Goal: Check status: Check status

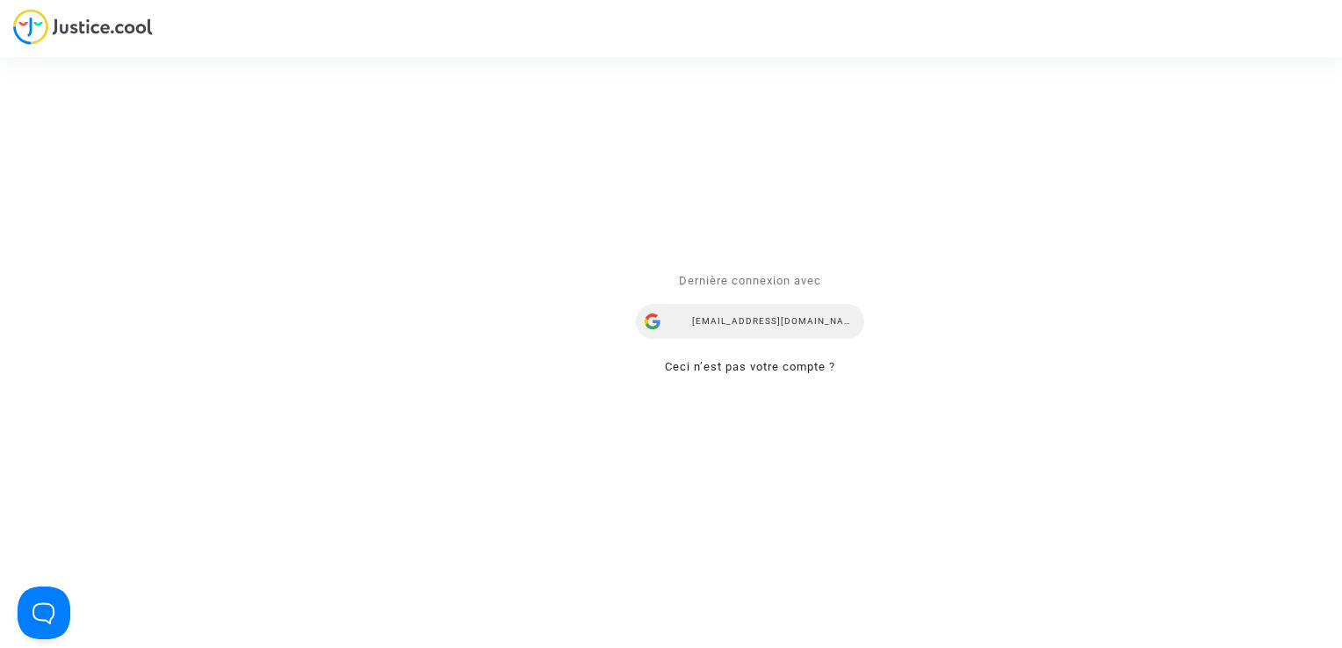
click at [724, 320] on div "ealvarez@reclamaciondevuelos.com" at bounding box center [750, 322] width 228 height 35
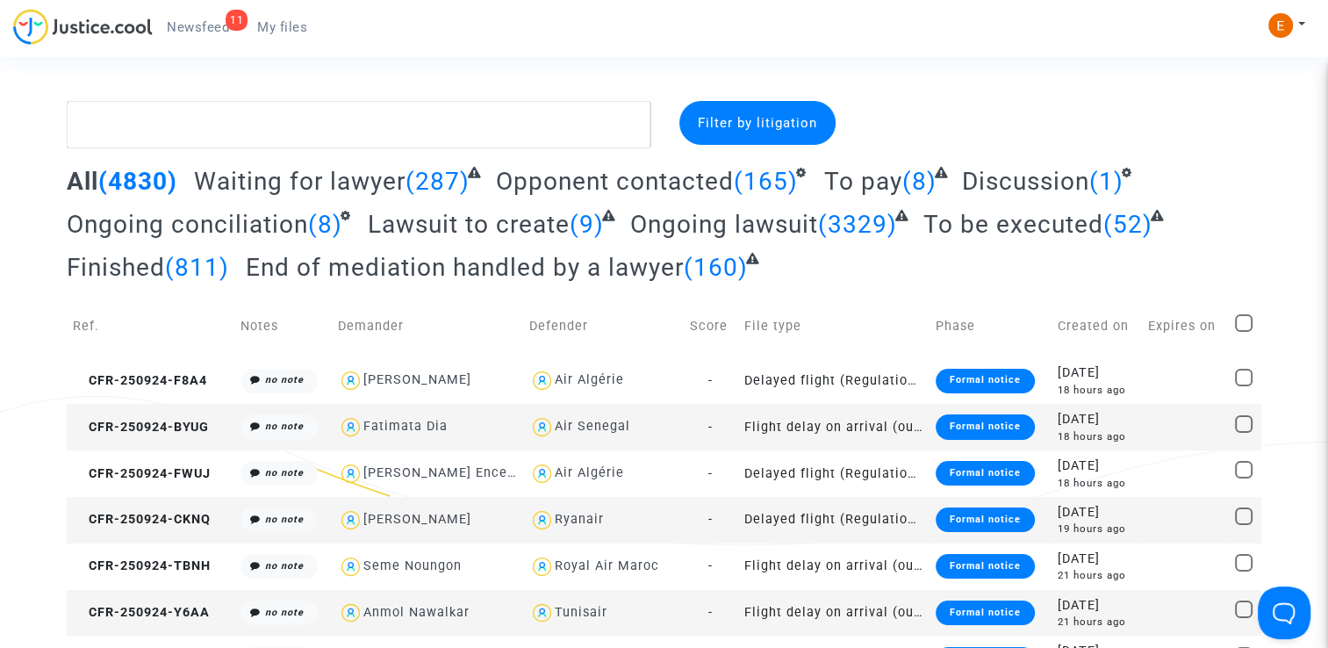
click at [226, 20] on div "11" at bounding box center [237, 20] width 22 height 21
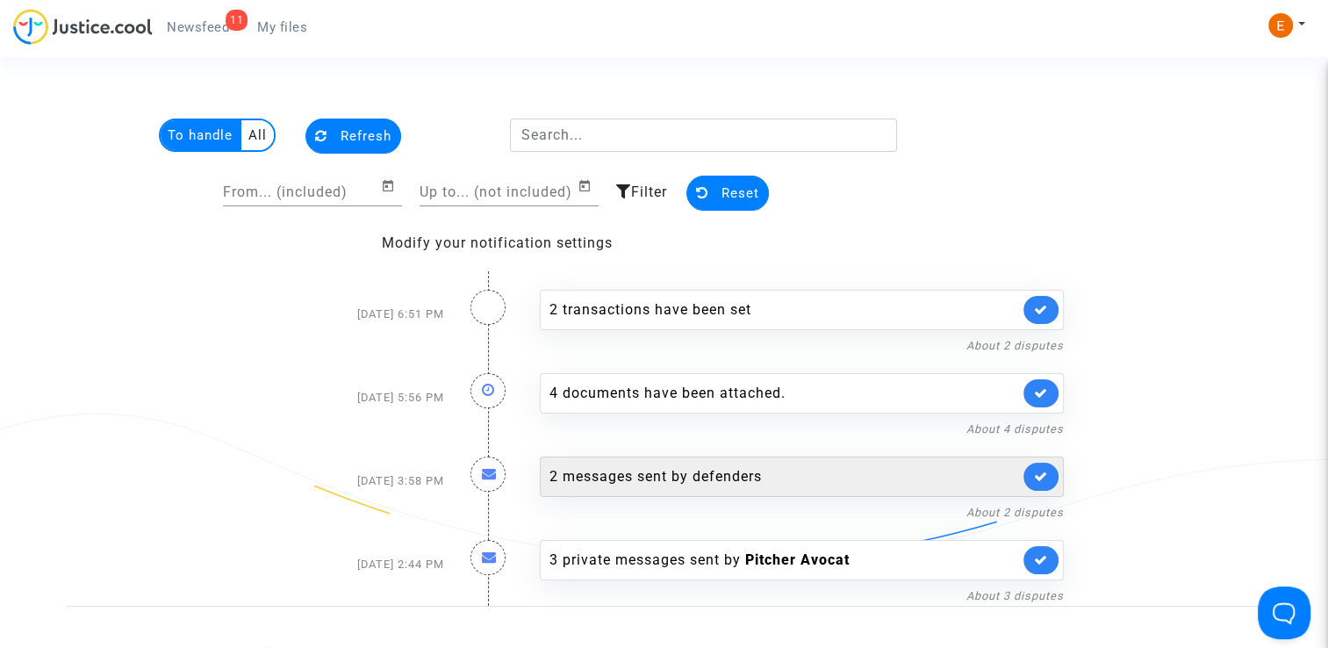
click at [1051, 472] on link at bounding box center [1041, 477] width 35 height 28
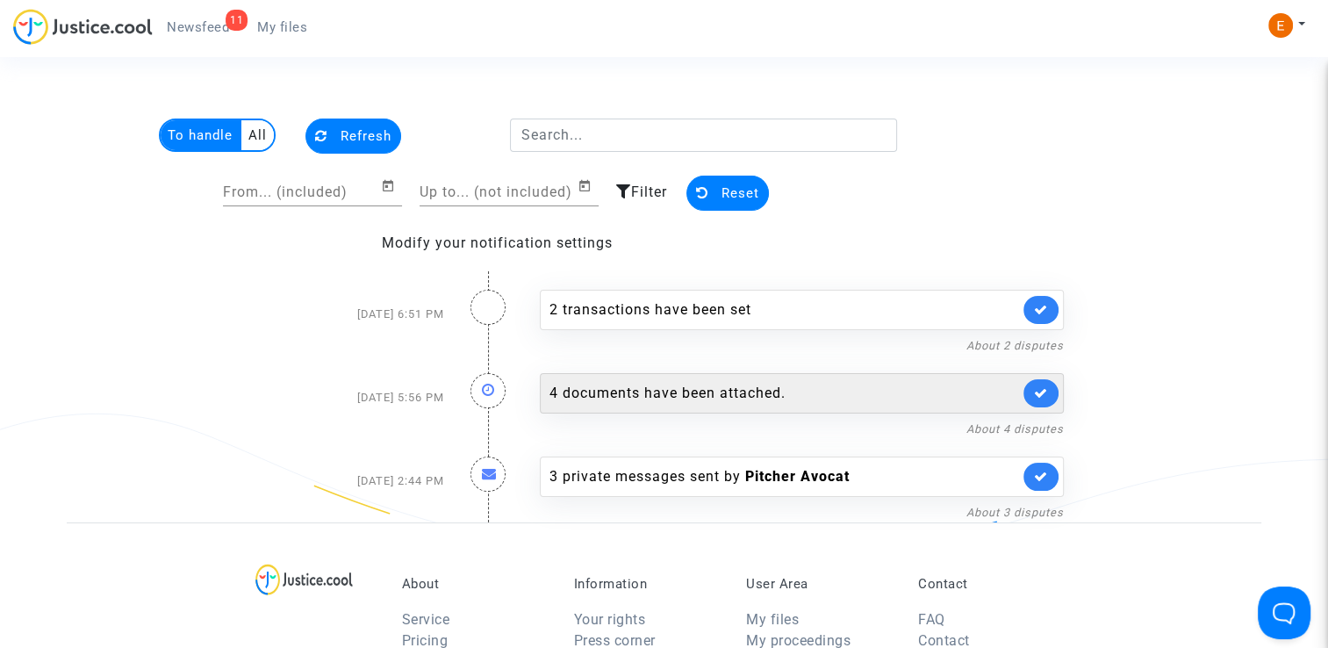
click at [1054, 385] on link at bounding box center [1041, 393] width 35 height 28
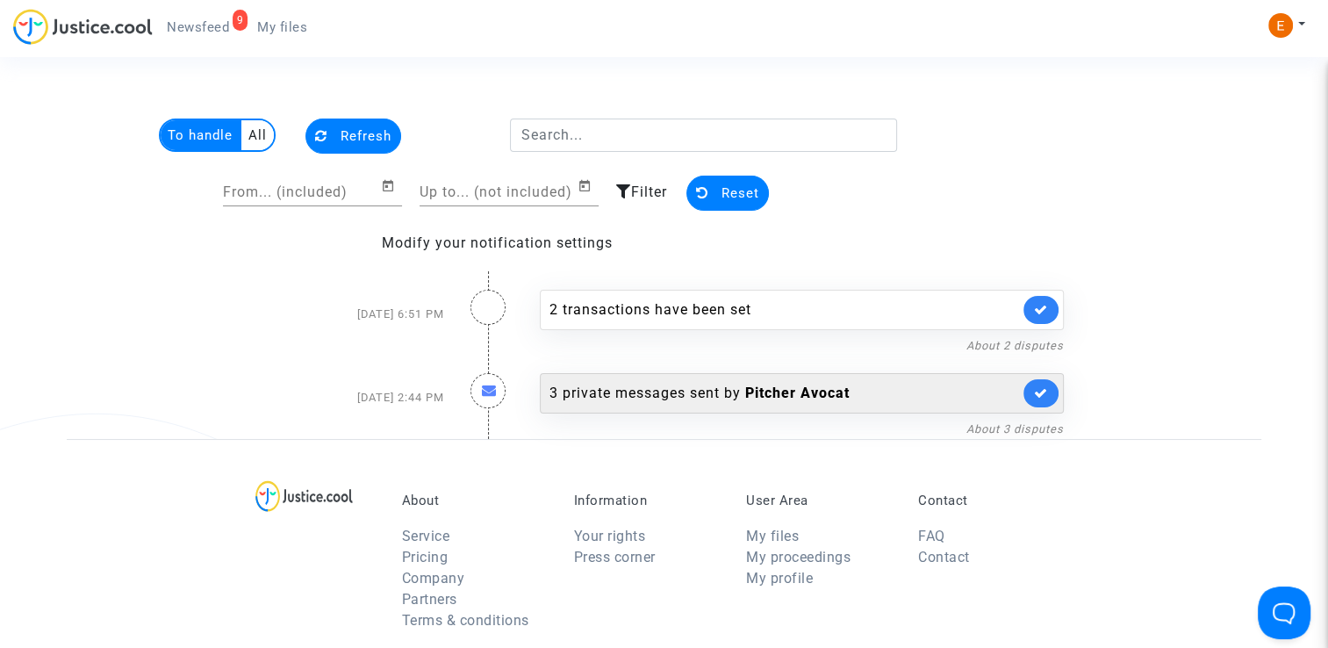
click at [800, 390] on b "Pitcher Avocat" at bounding box center [797, 393] width 104 height 17
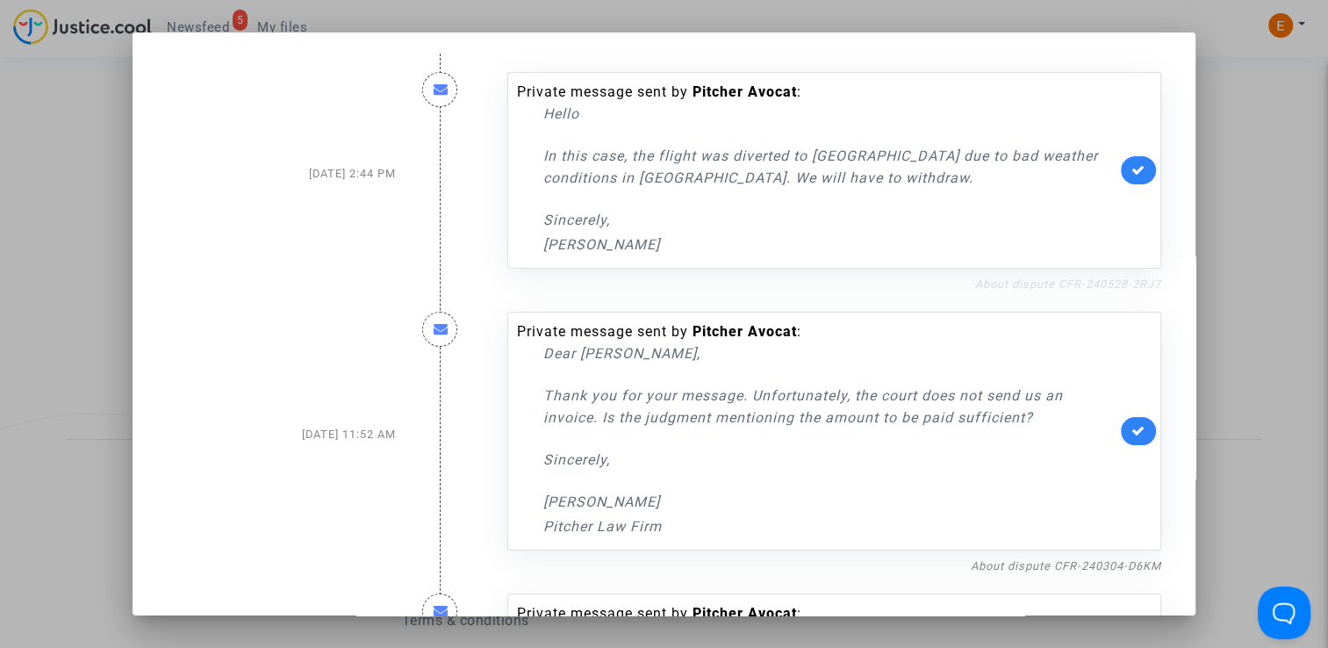
click at [1022, 283] on link "About dispute CFR-240528-2RJ7" at bounding box center [1068, 283] width 186 height 13
click at [1141, 168] on link at bounding box center [1138, 170] width 35 height 28
click at [1232, 167] on div at bounding box center [664, 324] width 1328 height 648
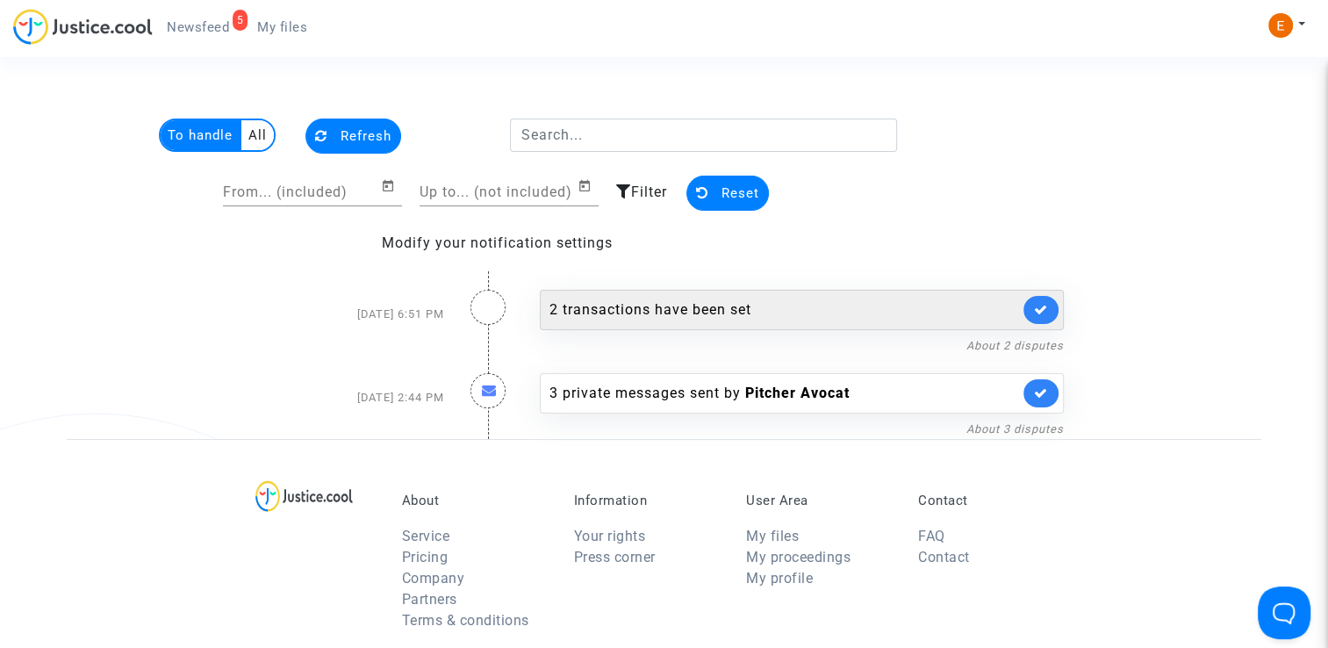
click at [661, 317] on div "2 transactions have been set" at bounding box center [785, 309] width 470 height 21
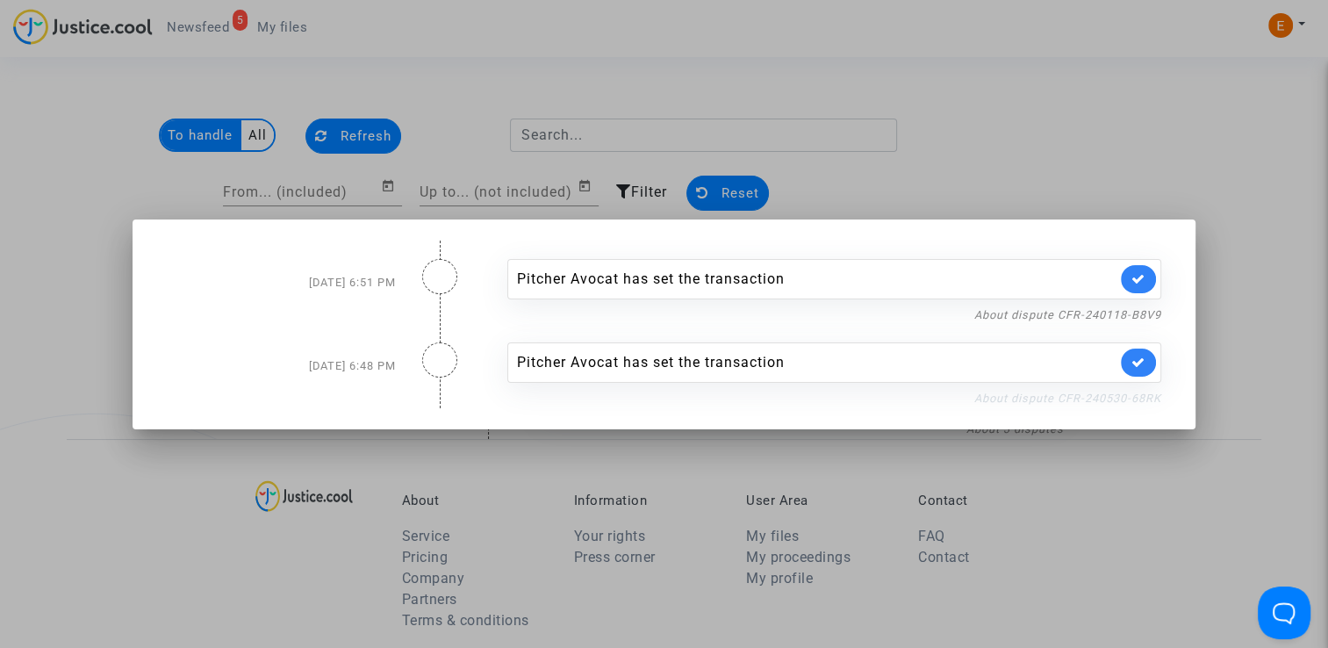
click at [1008, 400] on link "About dispute CFR-240530-68RK" at bounding box center [1068, 398] width 187 height 13
click at [1146, 350] on link at bounding box center [1138, 363] width 35 height 28
click at [1135, 311] on link "About dispute CFR-240118-B8V9" at bounding box center [1068, 314] width 187 height 13
click at [1141, 283] on icon at bounding box center [1139, 278] width 14 height 13
click at [1124, 172] on div at bounding box center [664, 324] width 1328 height 648
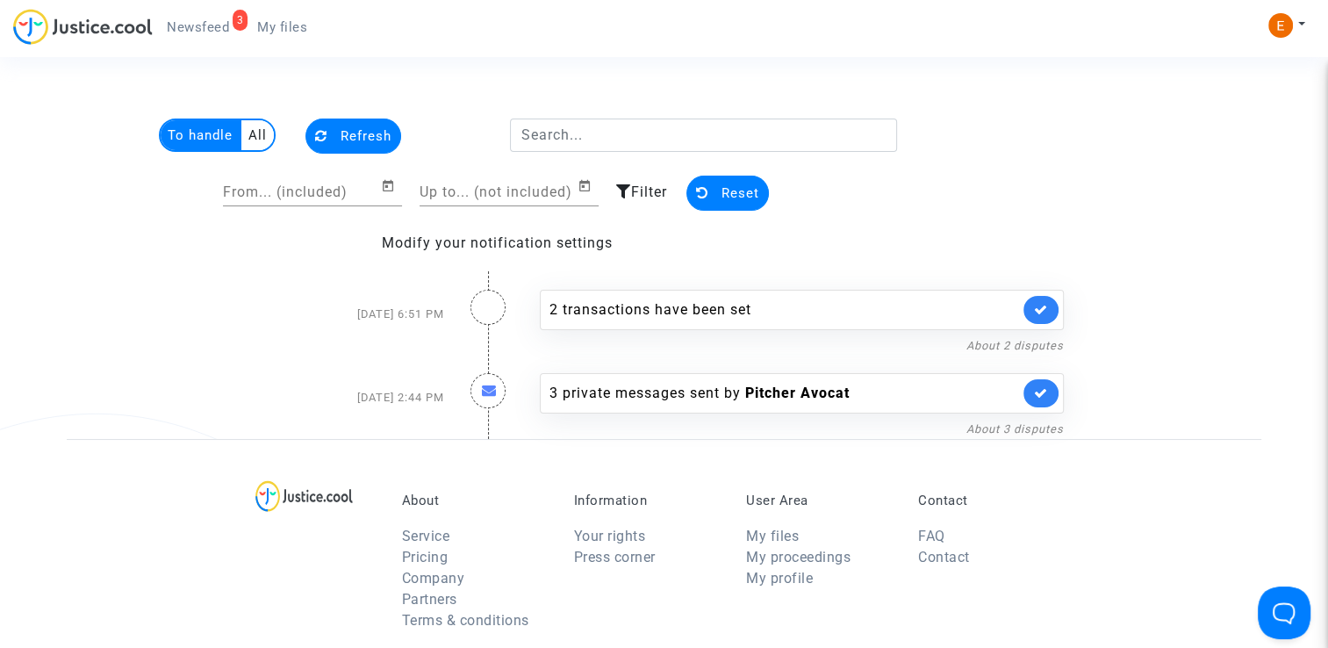
drag, startPoint x: 298, startPoint y: 18, endPoint x: 221, endPoint y: 26, distance: 76.9
click at [297, 18] on link "My files" at bounding box center [282, 27] width 78 height 26
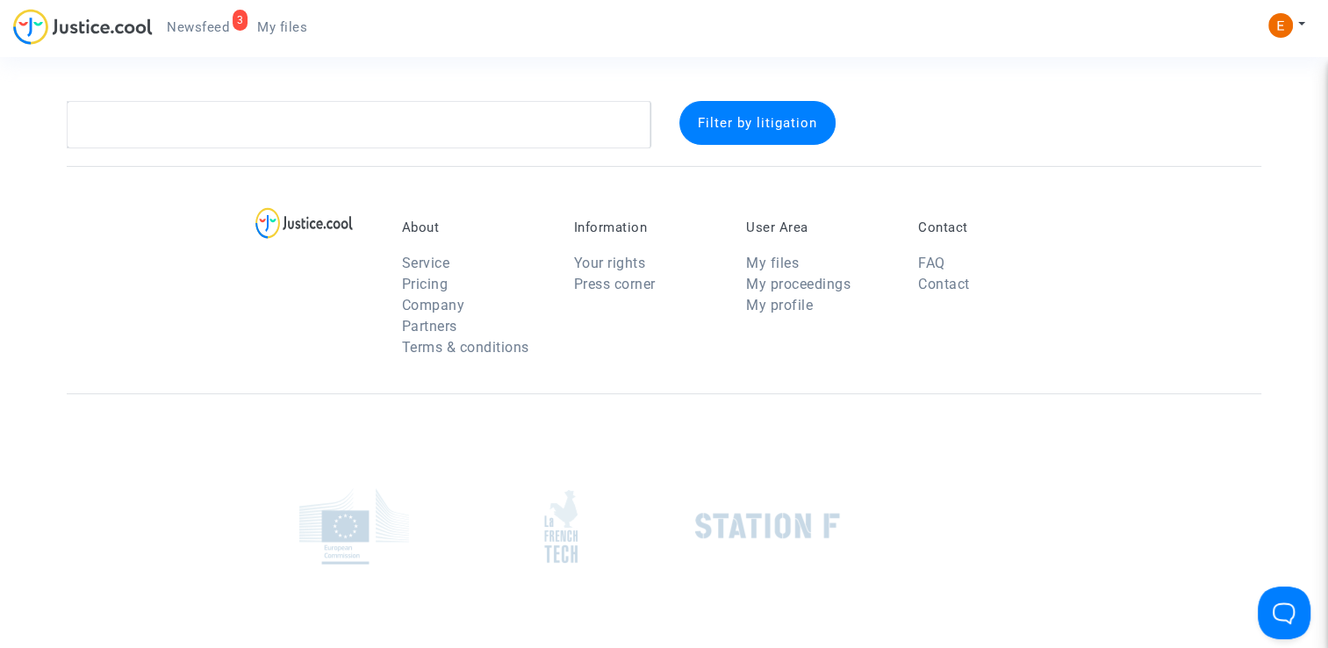
click at [218, 26] on span "Newsfeed" at bounding box center [198, 27] width 62 height 16
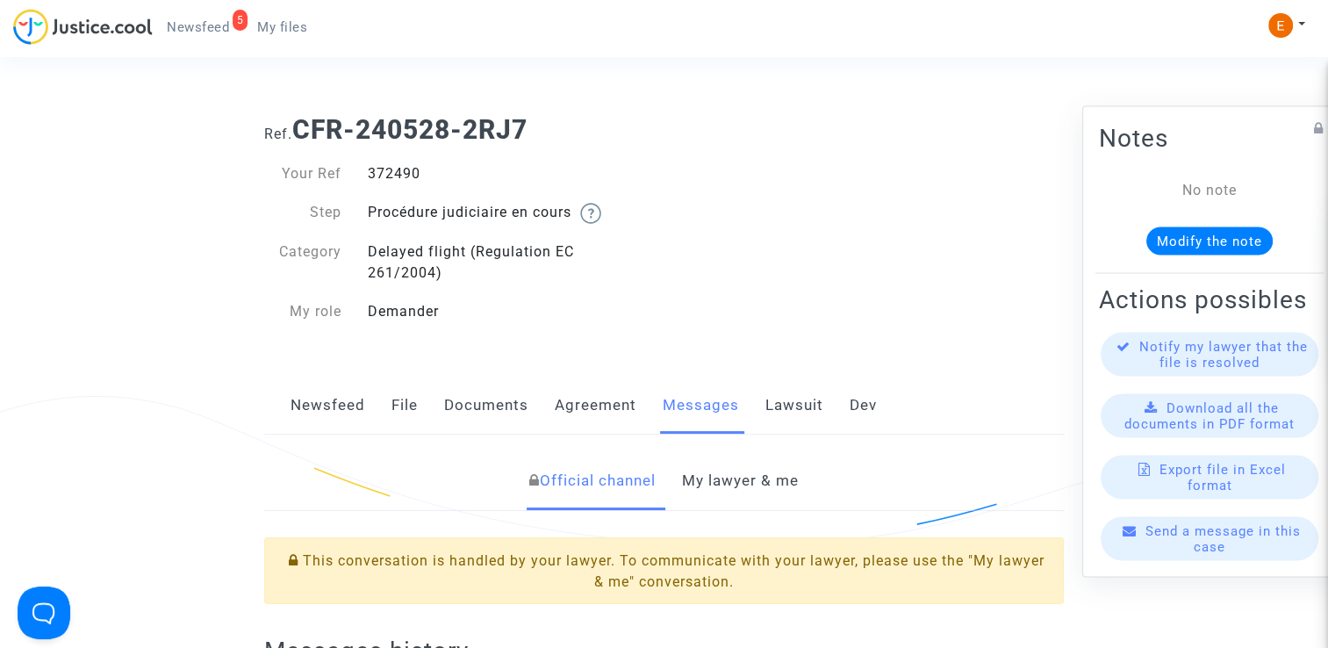
click at [388, 182] on div "372490" at bounding box center [510, 173] width 310 height 21
click at [393, 172] on div "372490" at bounding box center [510, 173] width 310 height 21
copy div "372490"
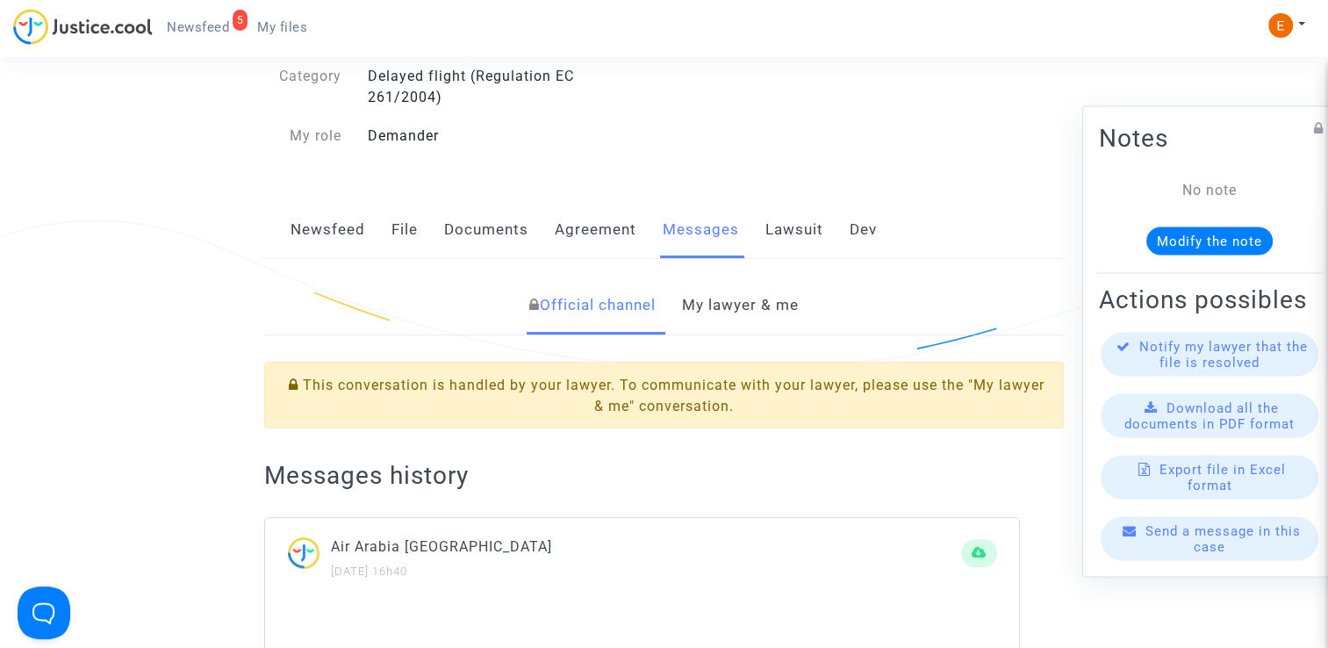
click at [742, 293] on link "My lawyer & me" at bounding box center [740, 306] width 117 height 58
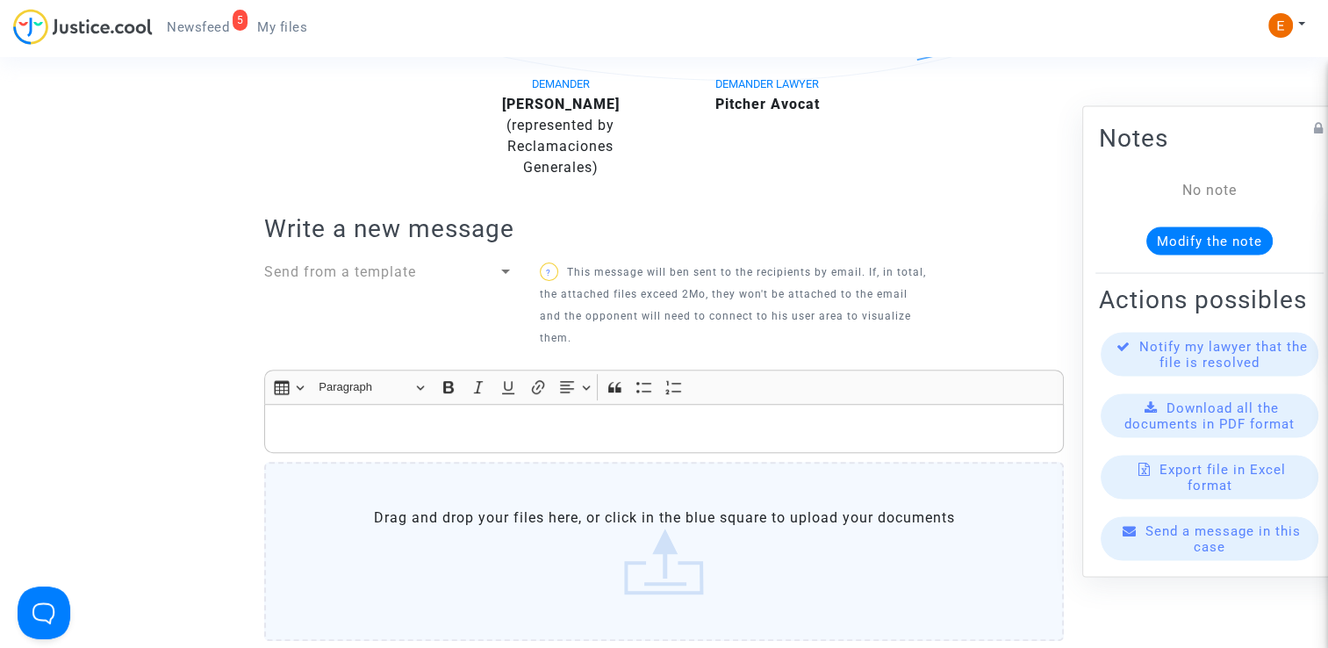
scroll to position [527, 0]
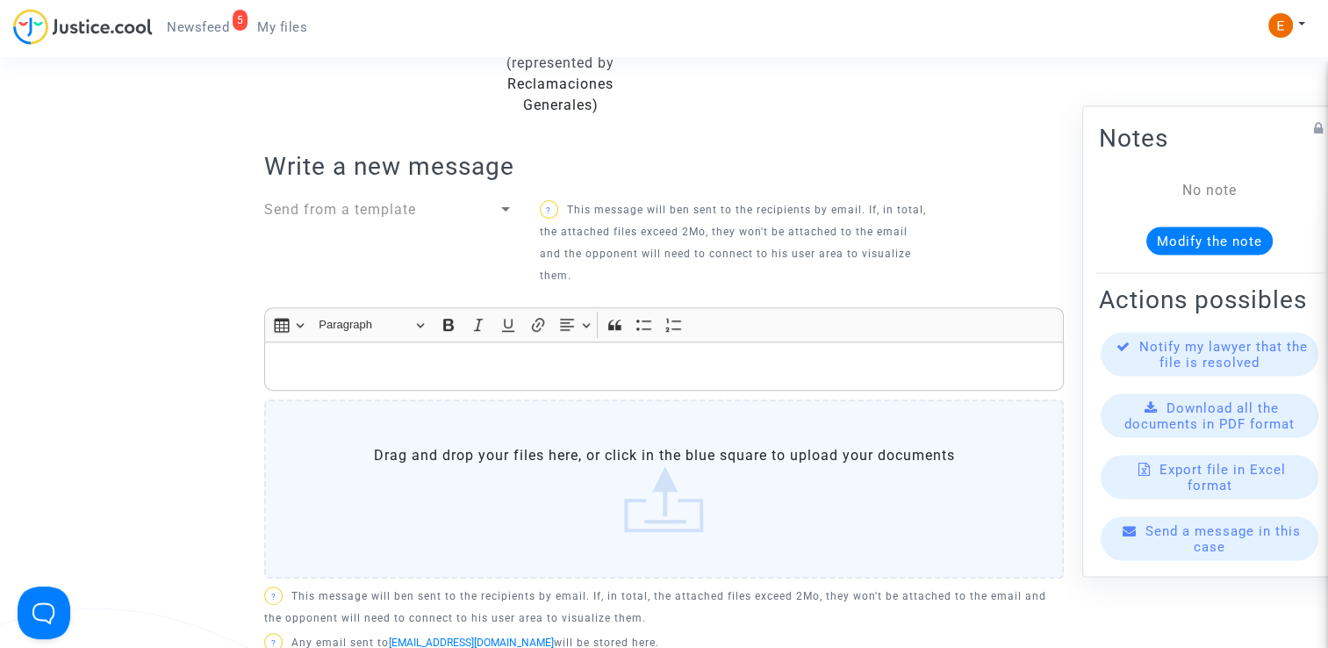
click at [693, 356] on p "Rich Text Editor, main" at bounding box center [664, 367] width 781 height 22
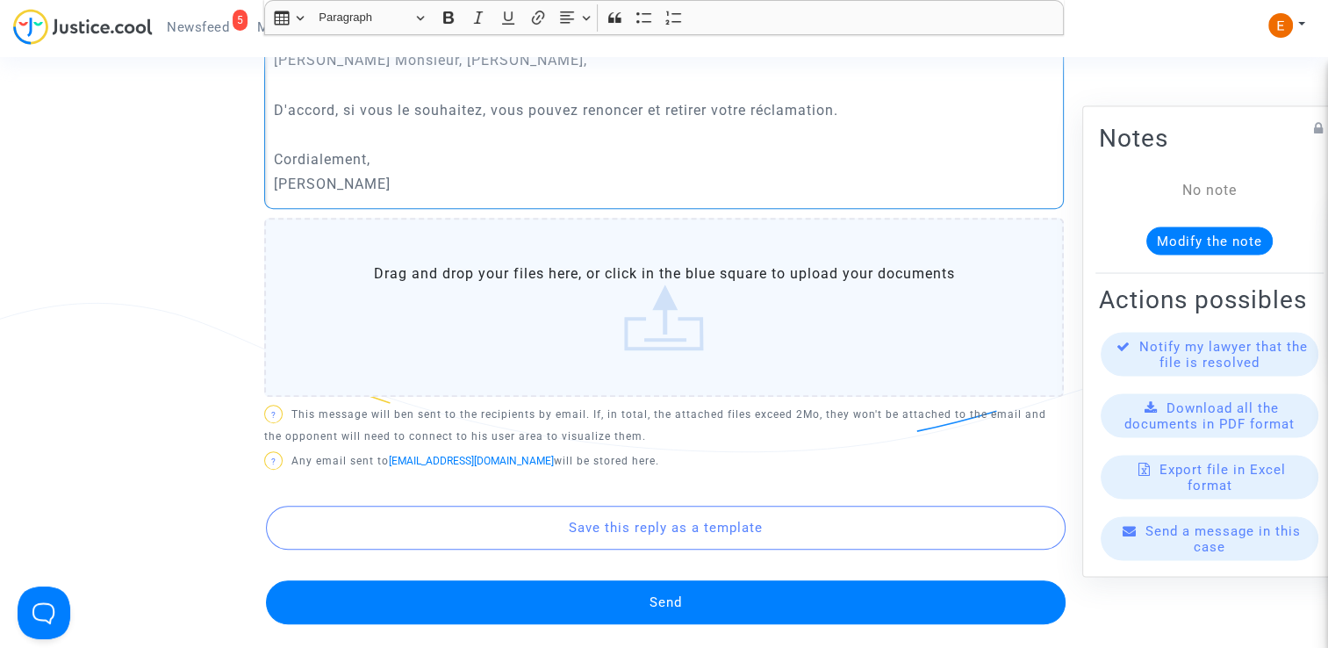
scroll to position [966, 0]
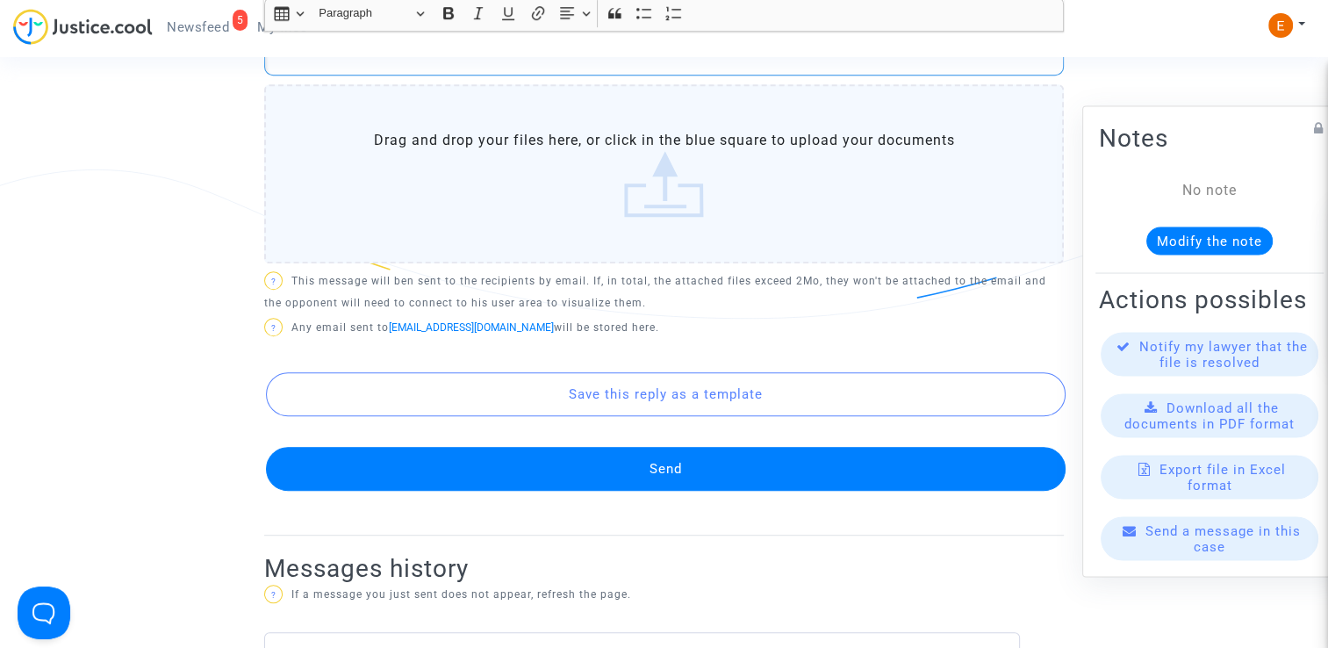
click at [738, 485] on button "Send" at bounding box center [666, 469] width 800 height 44
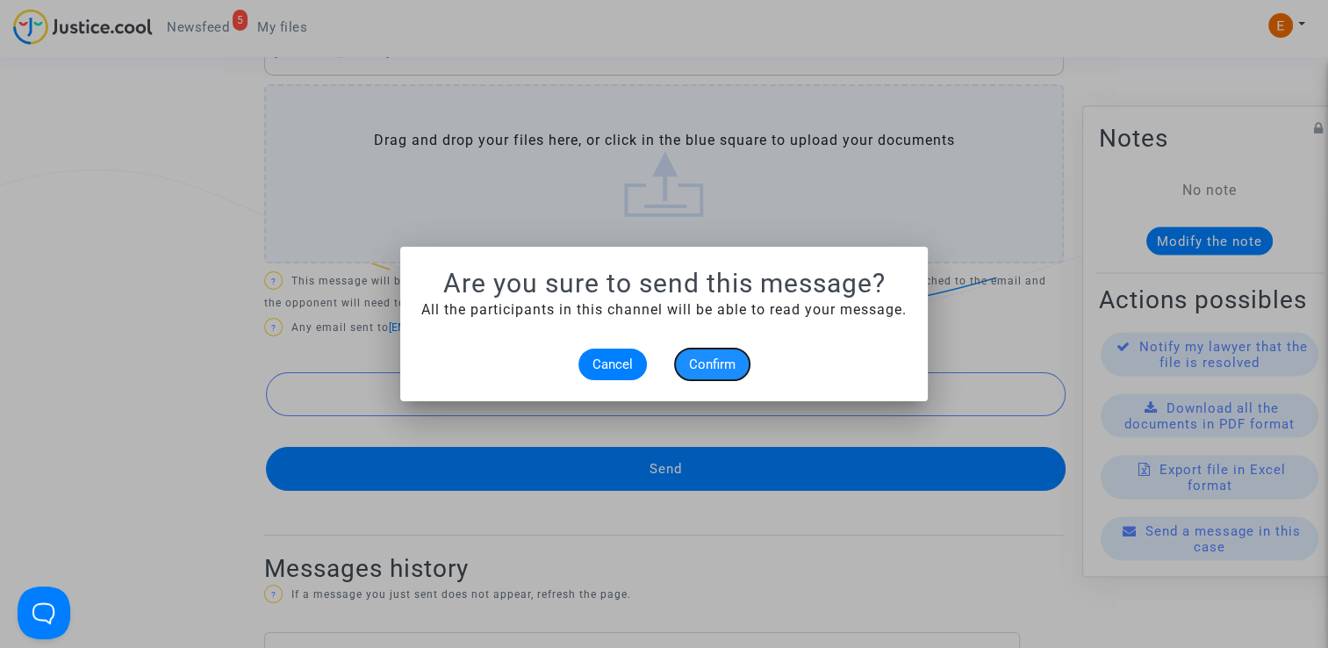
click at [733, 349] on button "Confirm" at bounding box center [712, 365] width 75 height 32
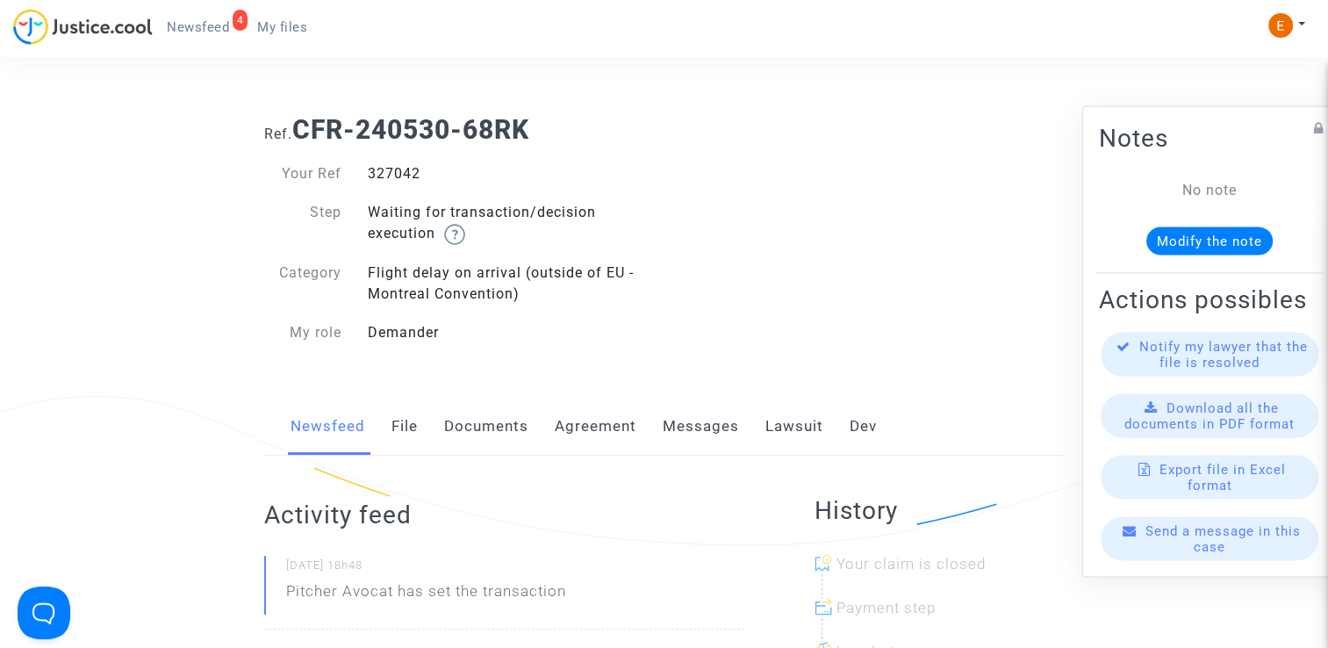
click at [392, 175] on div "327042" at bounding box center [510, 173] width 310 height 21
drag, startPoint x: 0, startPoint y: 0, endPoint x: 392, endPoint y: 175, distance: 429.6
click at [392, 175] on div "327042" at bounding box center [510, 173] width 310 height 21
copy div "327042"
click at [417, 429] on link "File" at bounding box center [405, 427] width 26 height 58
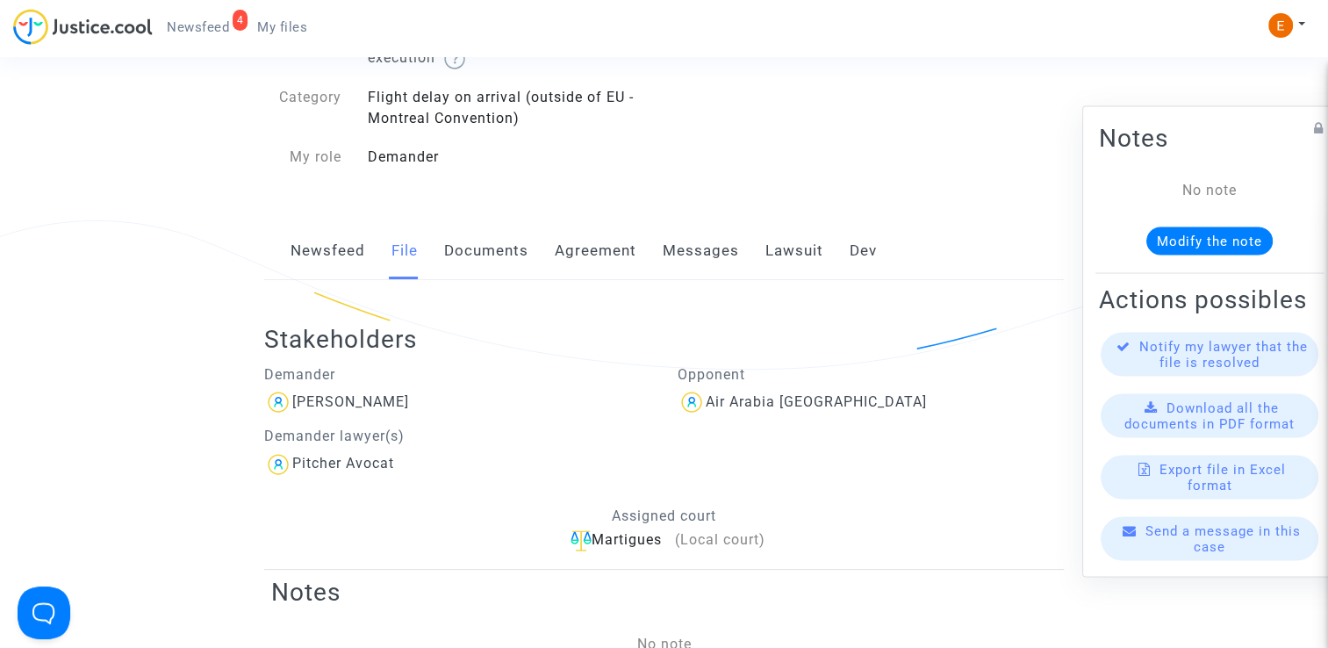
click at [810, 263] on link "Lawsuit" at bounding box center [795, 251] width 58 height 58
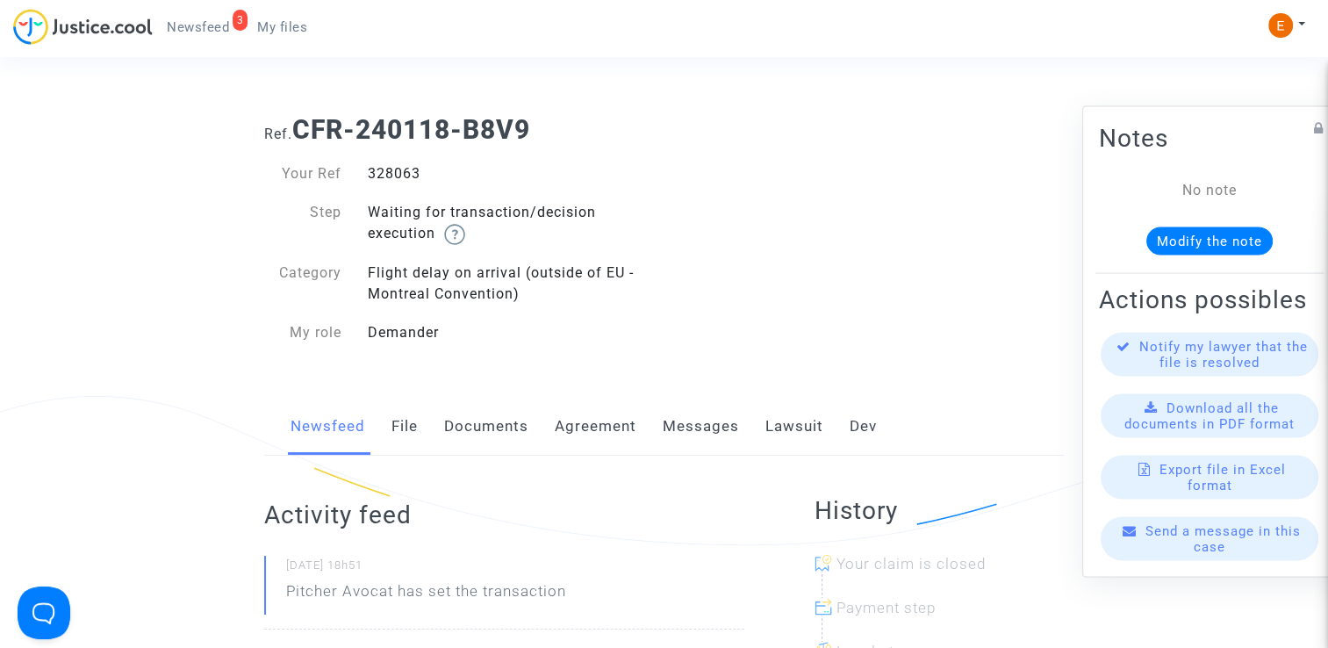
drag, startPoint x: 0, startPoint y: 0, endPoint x: 389, endPoint y: 172, distance: 425.3
click at [389, 172] on div "328063" at bounding box center [510, 173] width 310 height 21
copy div "328063"
click at [786, 430] on link "Lawsuit" at bounding box center [795, 427] width 58 height 58
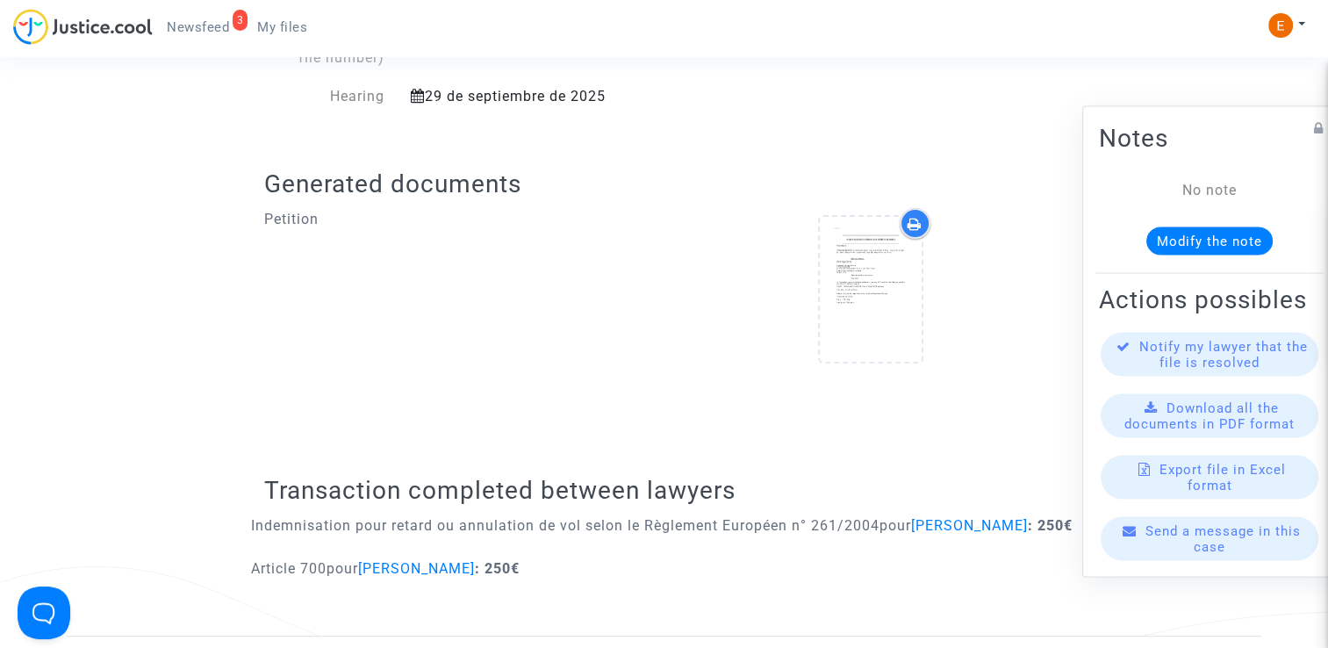
scroll to position [702, 0]
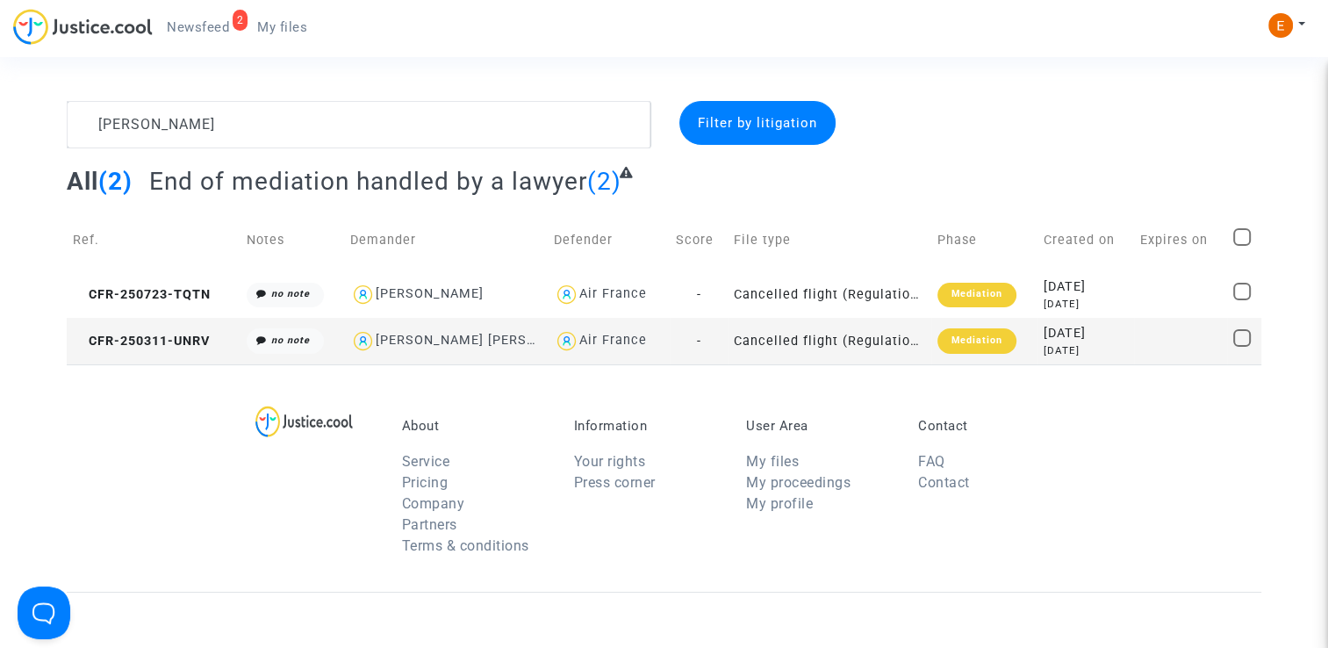
type textarea "[PERSON_NAME]"
click at [959, 297] on div "Mediation" at bounding box center [977, 295] width 79 height 25
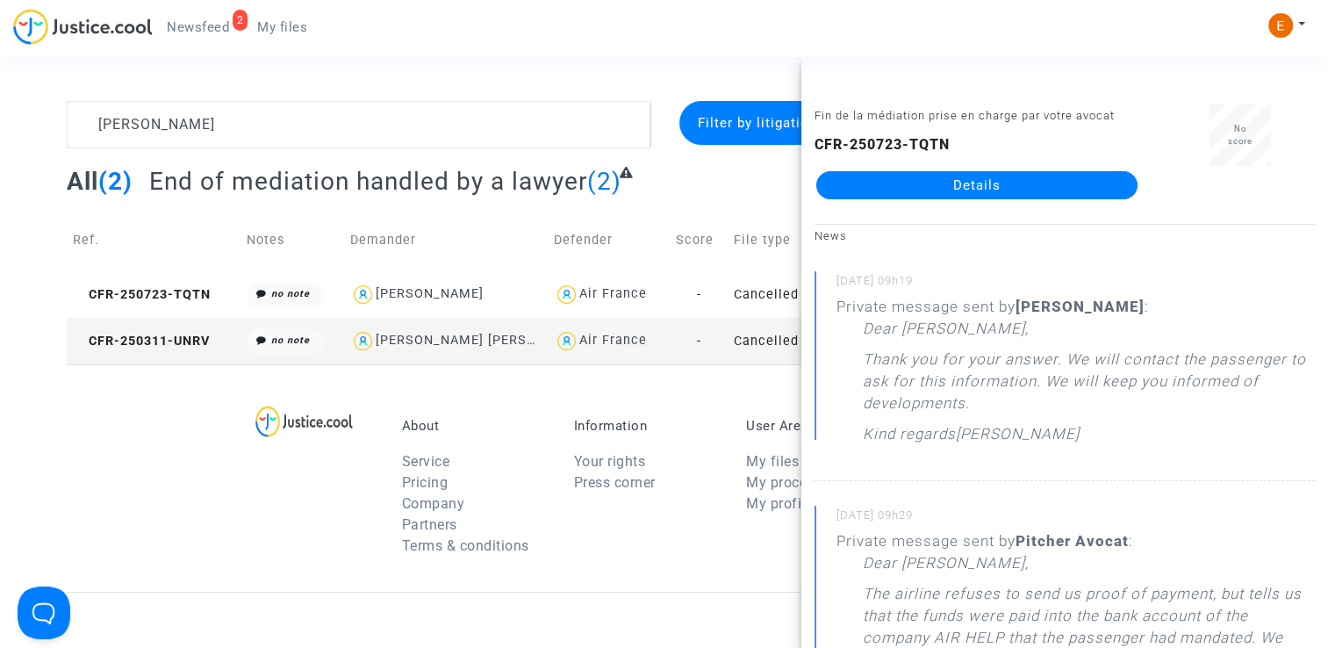
click at [999, 189] on link "Details" at bounding box center [977, 185] width 321 height 28
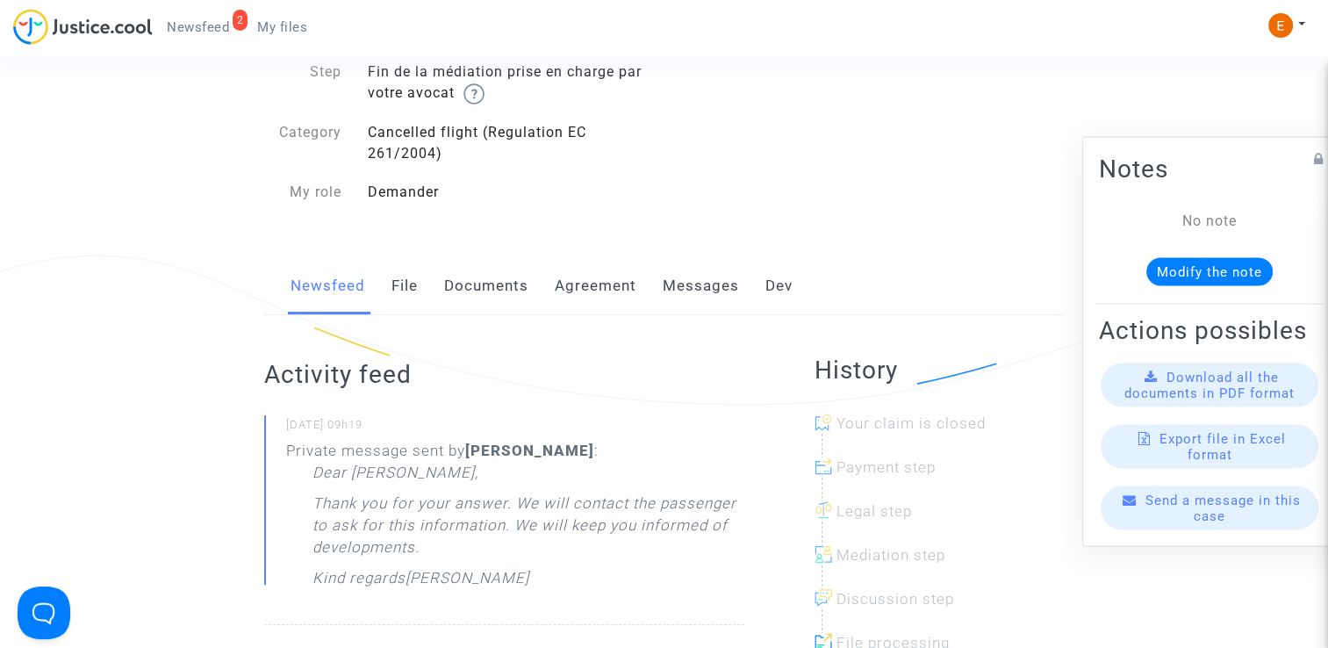
scroll to position [176, 0]
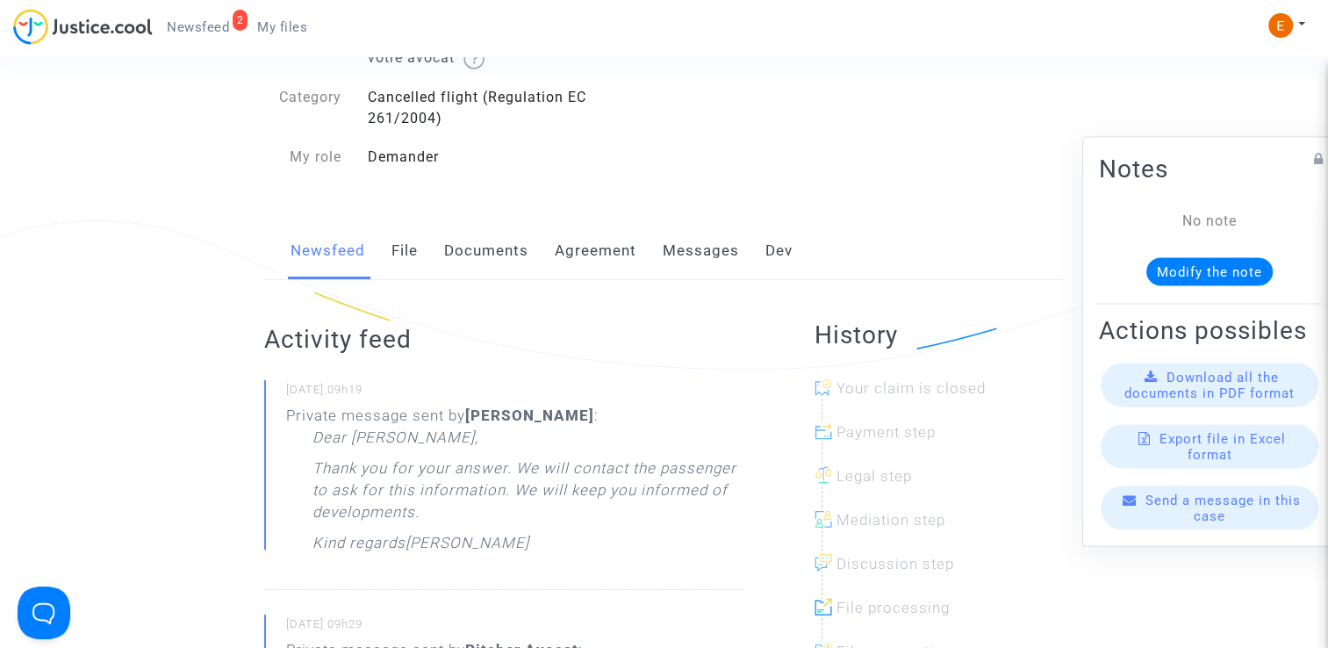
click at [663, 248] on link "Messages" at bounding box center [701, 251] width 76 height 58
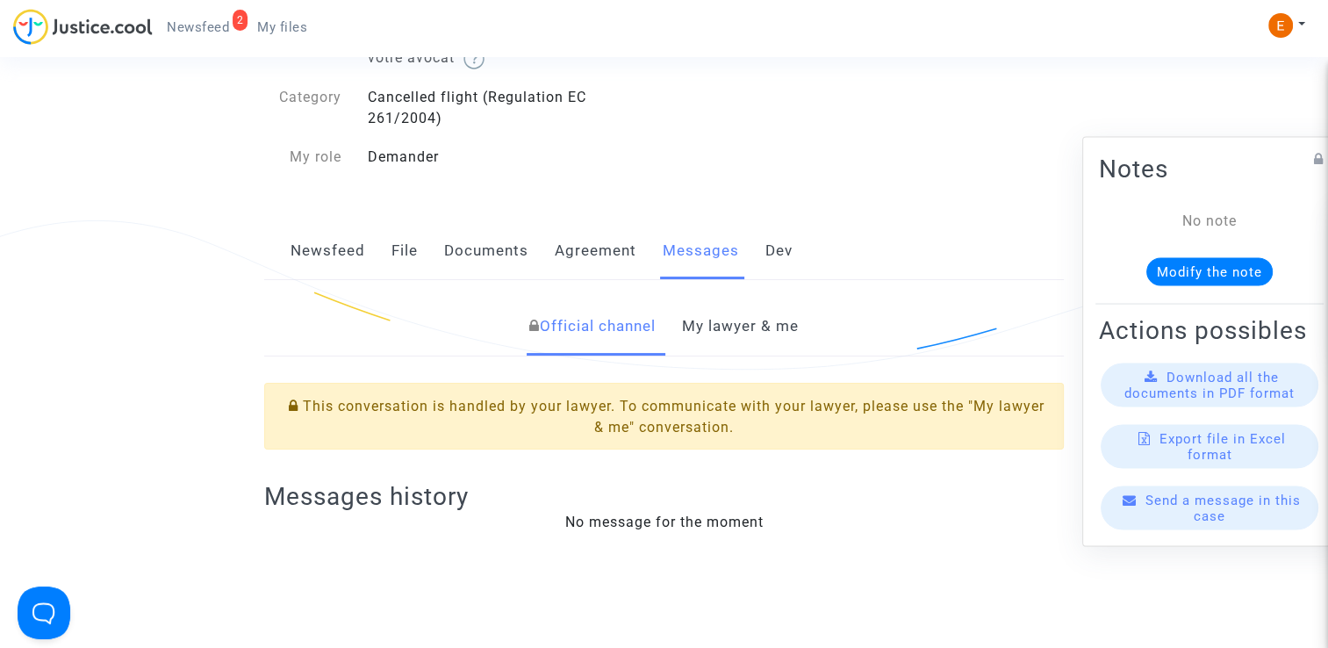
click at [730, 327] on link "My lawyer & me" at bounding box center [740, 327] width 117 height 58
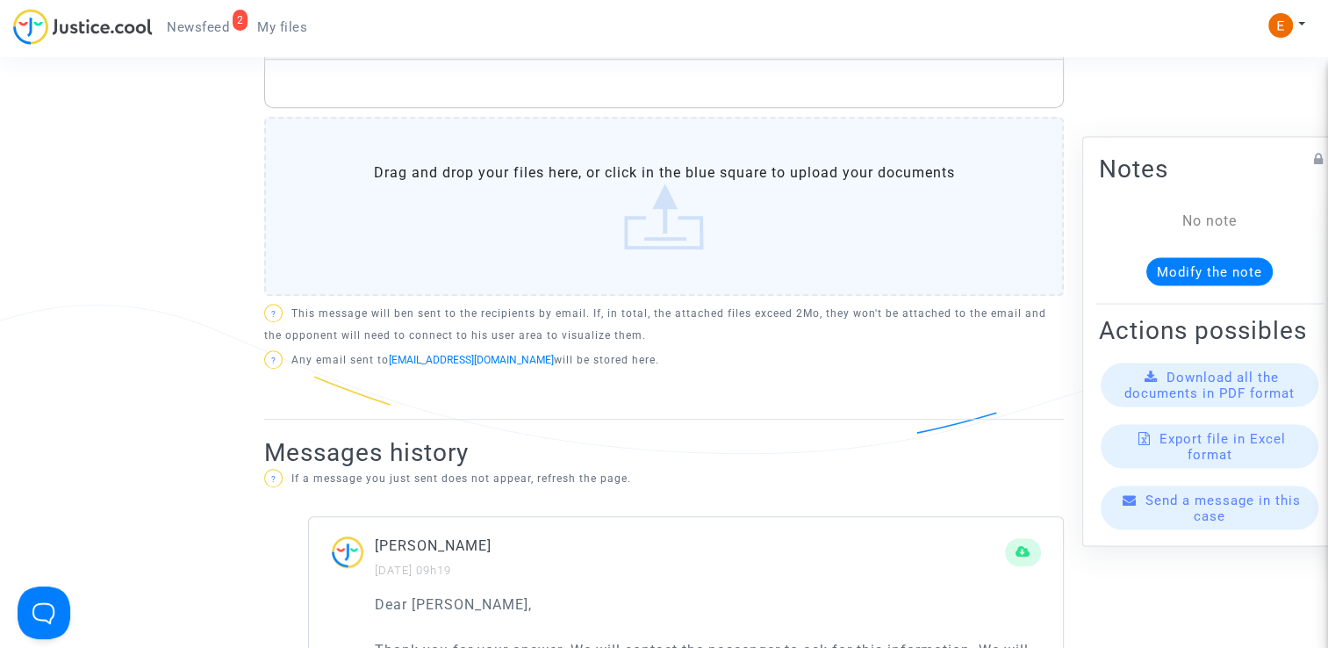
scroll to position [702, 0]
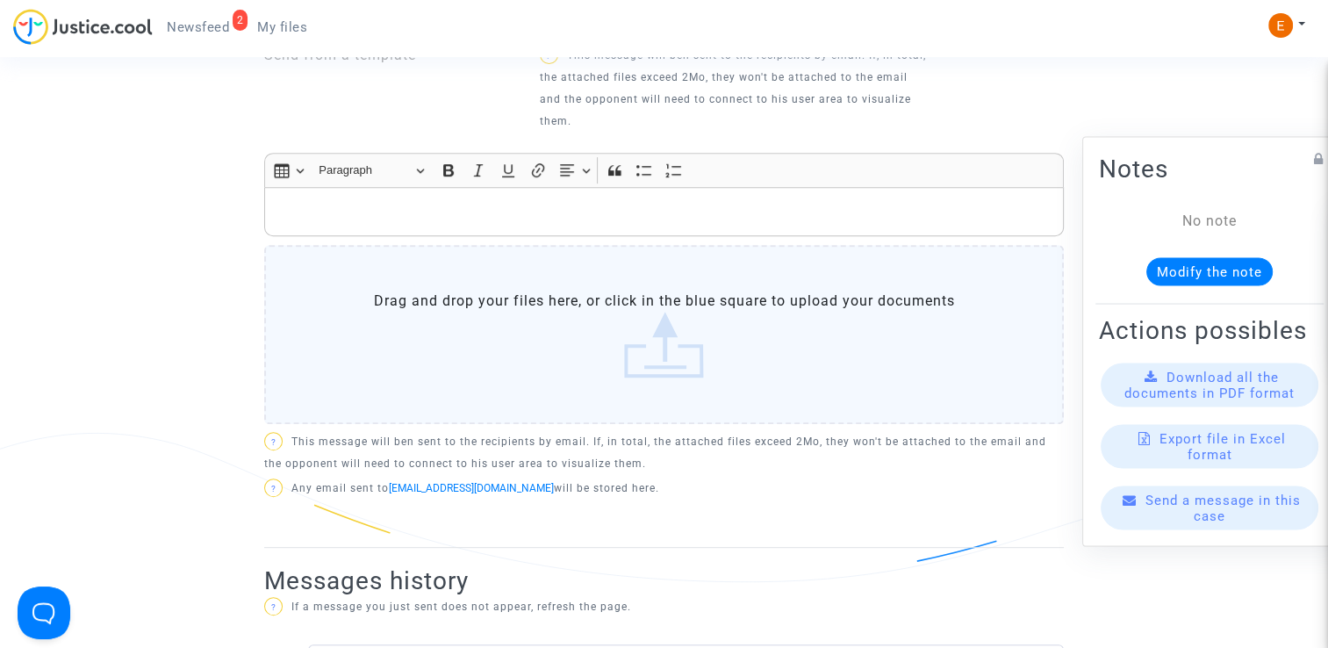
click at [463, 215] on p "Rich Text Editor, main" at bounding box center [664, 212] width 781 height 22
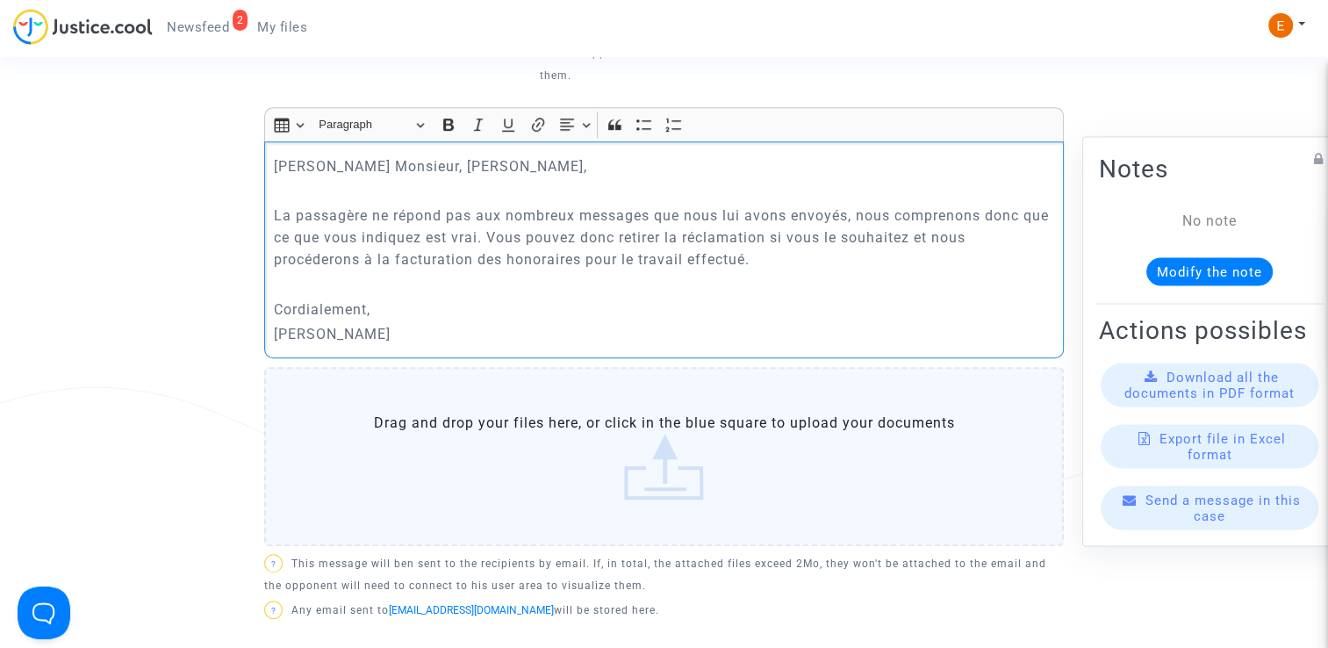
scroll to position [966, 0]
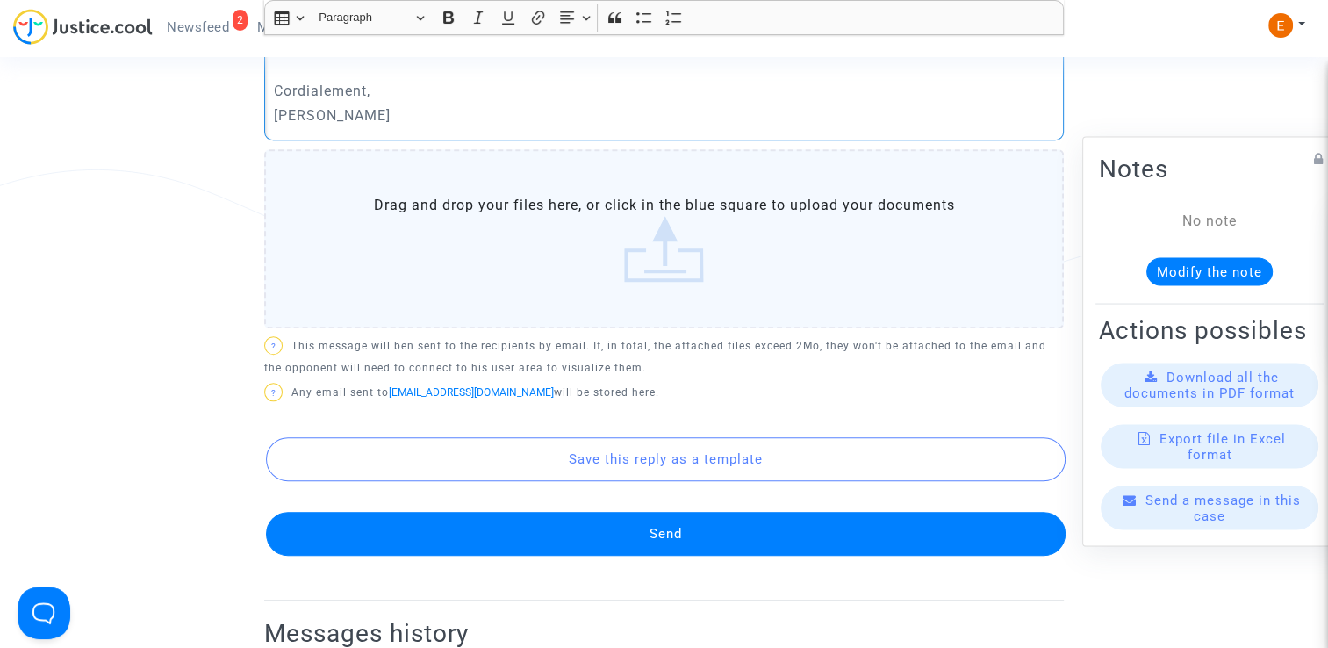
click at [709, 529] on button "Send" at bounding box center [666, 534] width 800 height 44
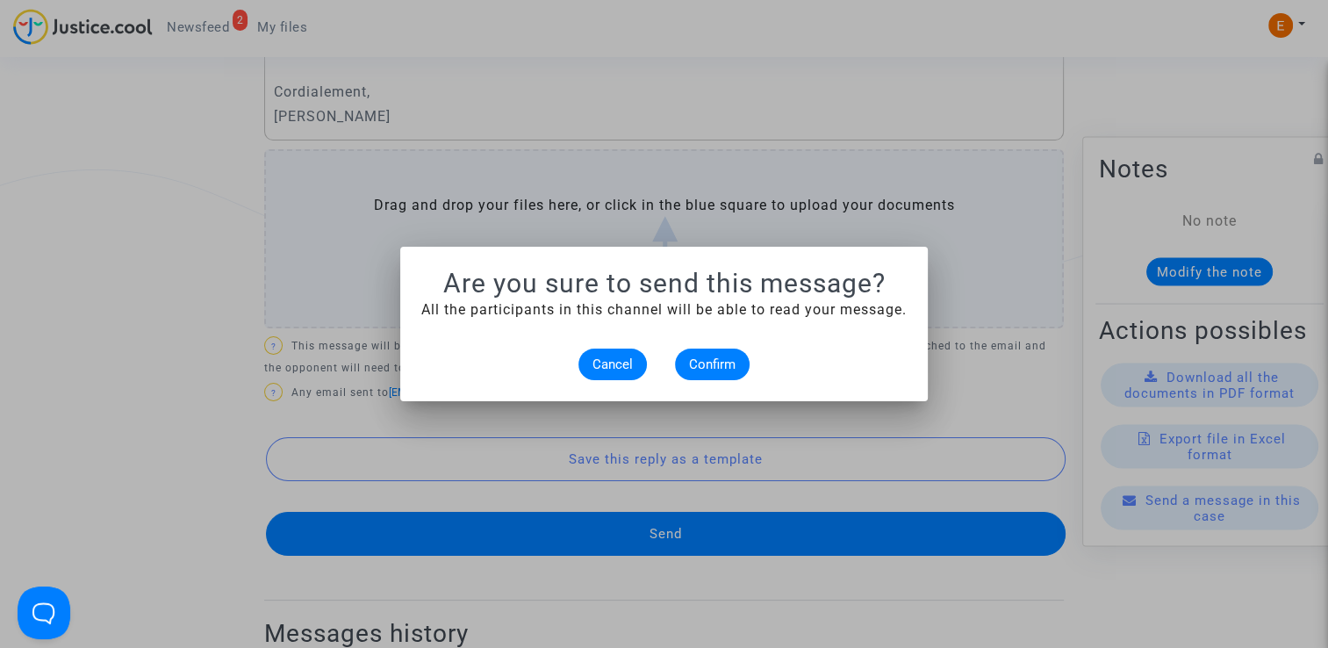
scroll to position [0, 0]
click at [745, 373] on button "Confirm" at bounding box center [712, 365] width 75 height 32
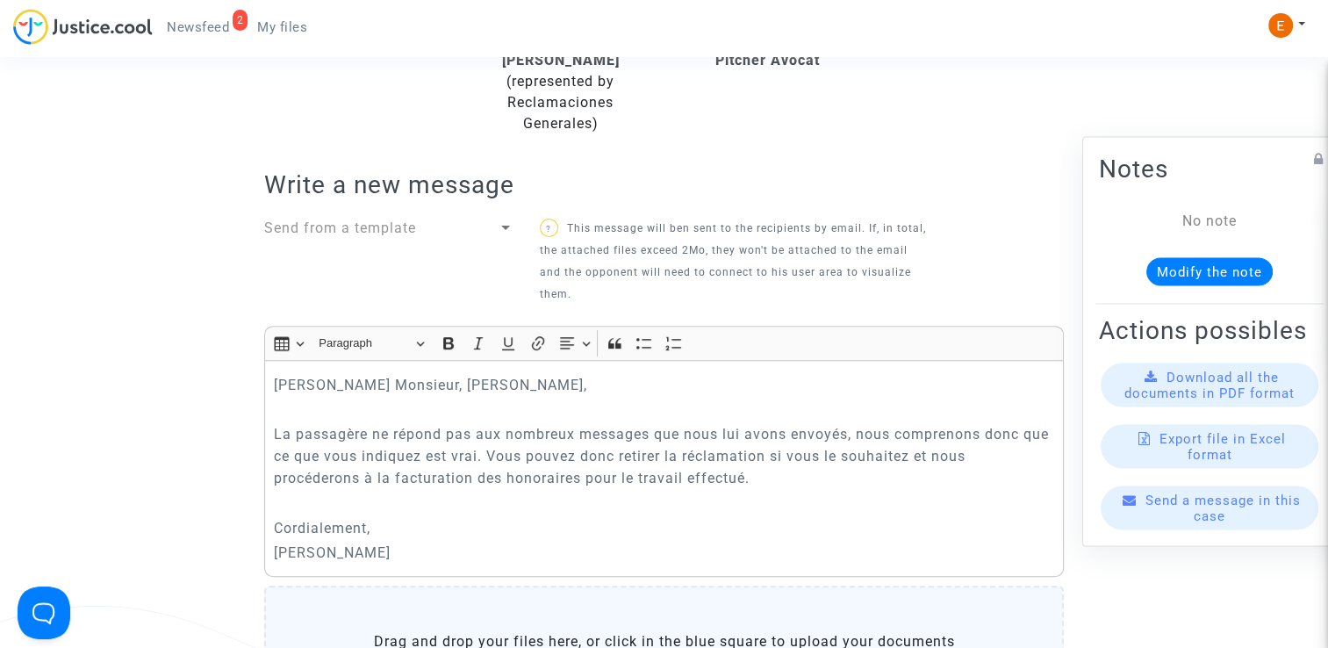
scroll to position [527, 0]
click at [509, 220] on div at bounding box center [506, 230] width 16 height 21
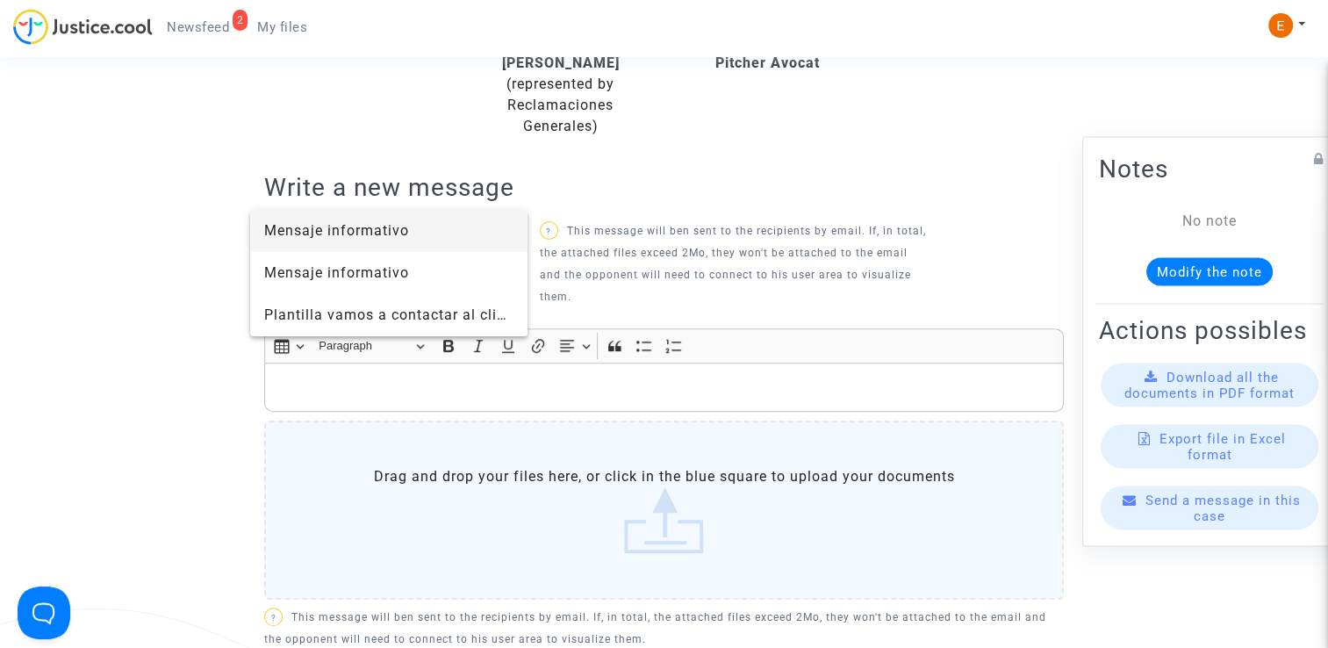
drag, startPoint x: 394, startPoint y: 265, endPoint x: 130, endPoint y: 286, distance: 265.1
click at [130, 286] on div at bounding box center [664, 324] width 1328 height 648
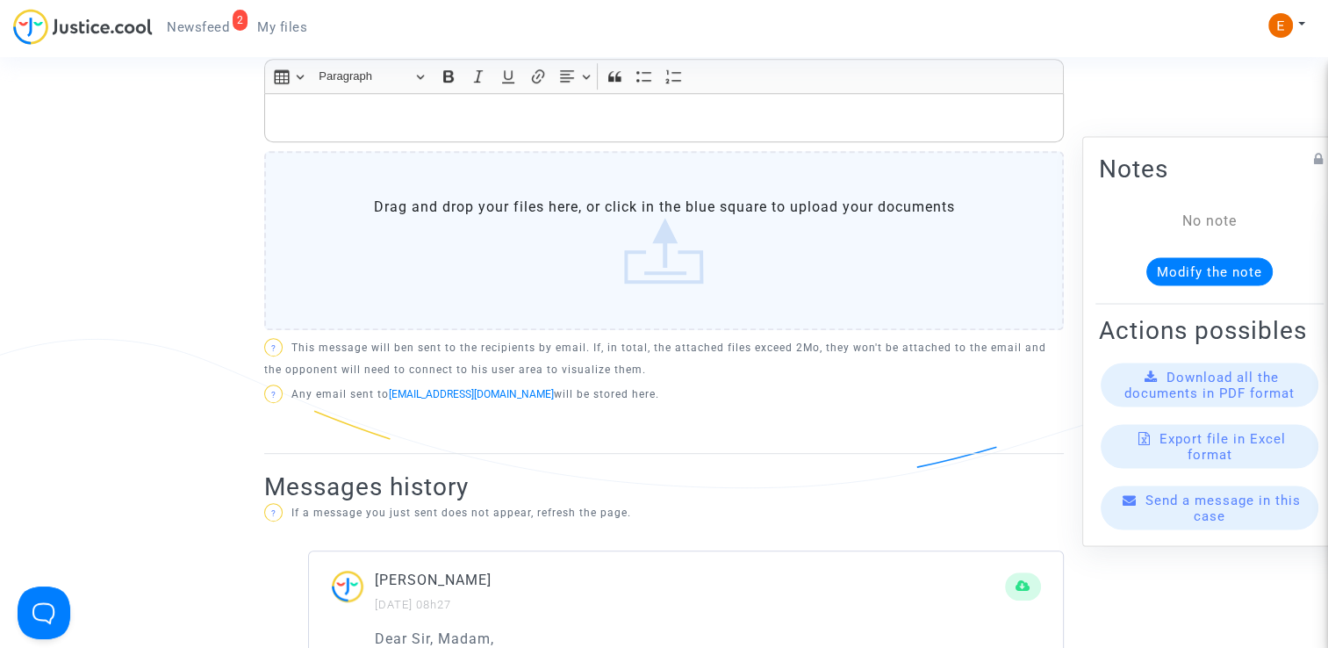
scroll to position [790, 0]
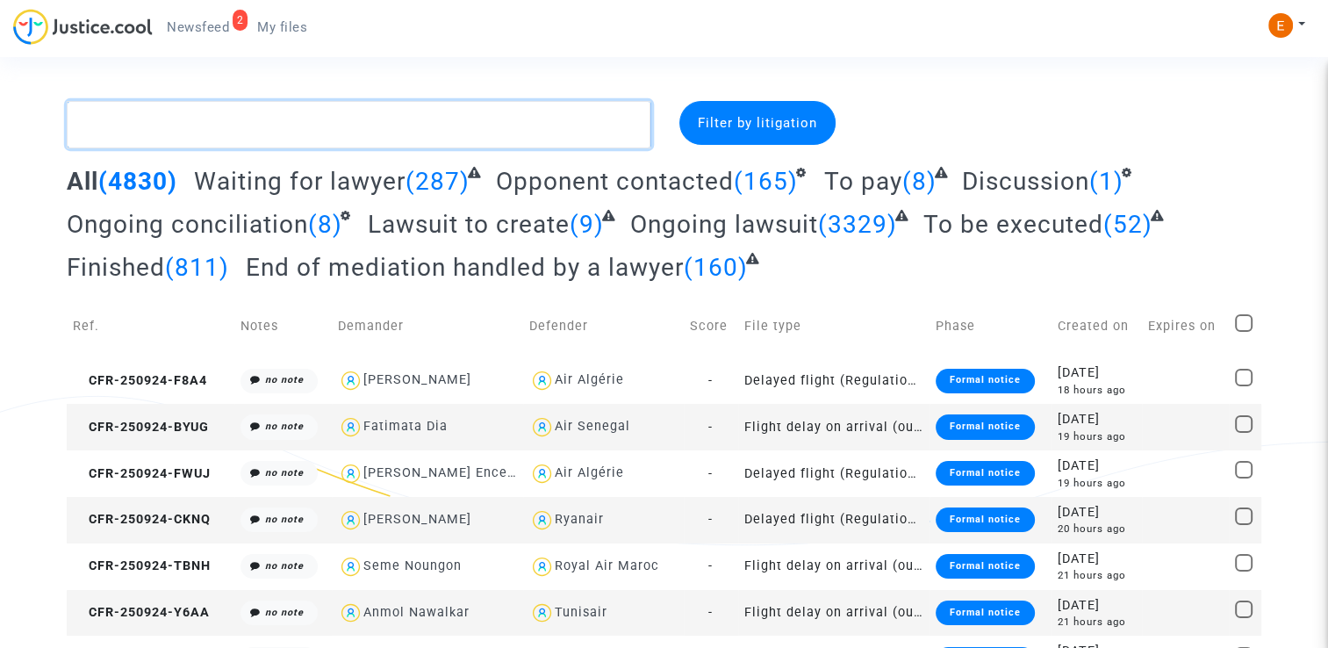
drag, startPoint x: 0, startPoint y: 0, endPoint x: 220, endPoint y: 118, distance: 249.8
paste textarea "Hannachi"
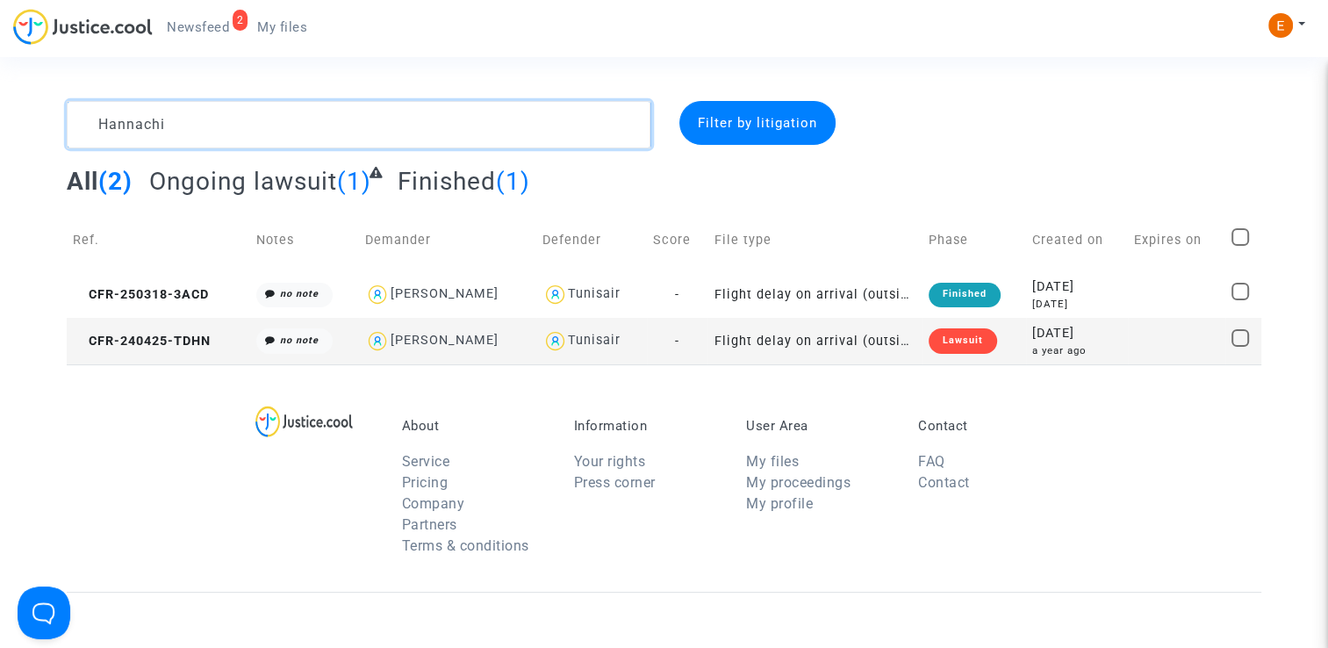
type textarea "Hannachi"
click at [990, 346] on div "Lawsuit" at bounding box center [963, 340] width 68 height 25
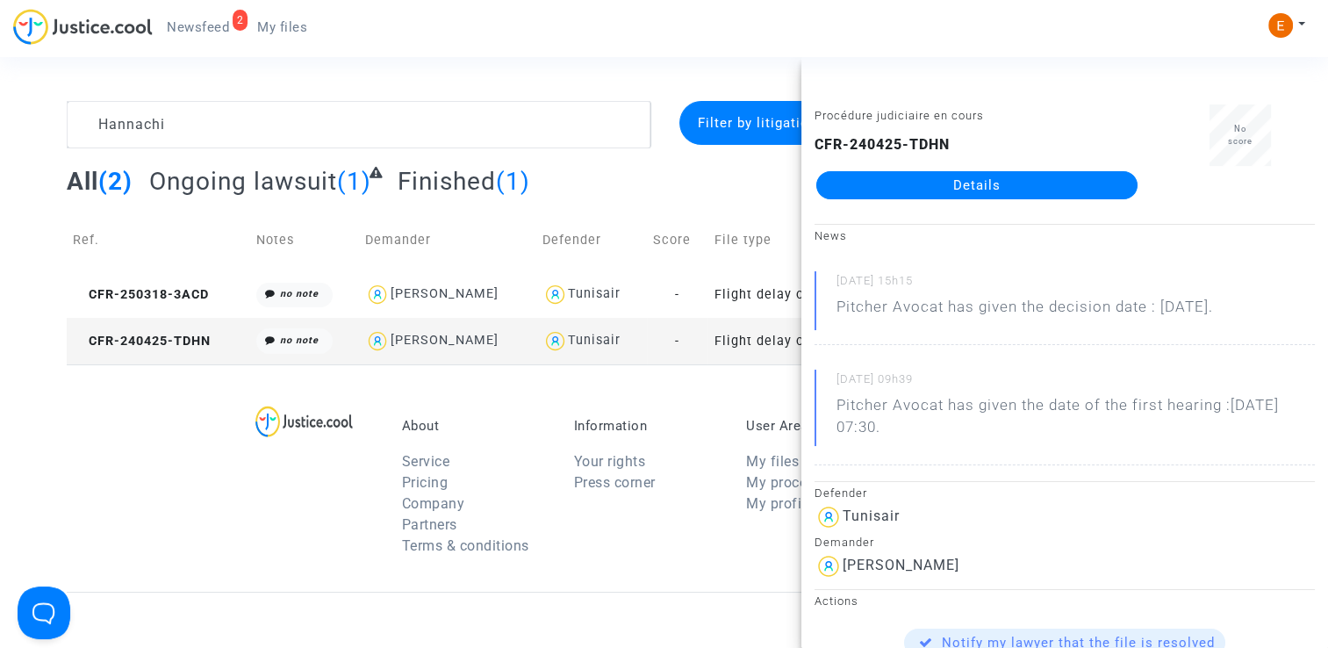
click at [1043, 192] on link "Details" at bounding box center [977, 185] width 321 height 28
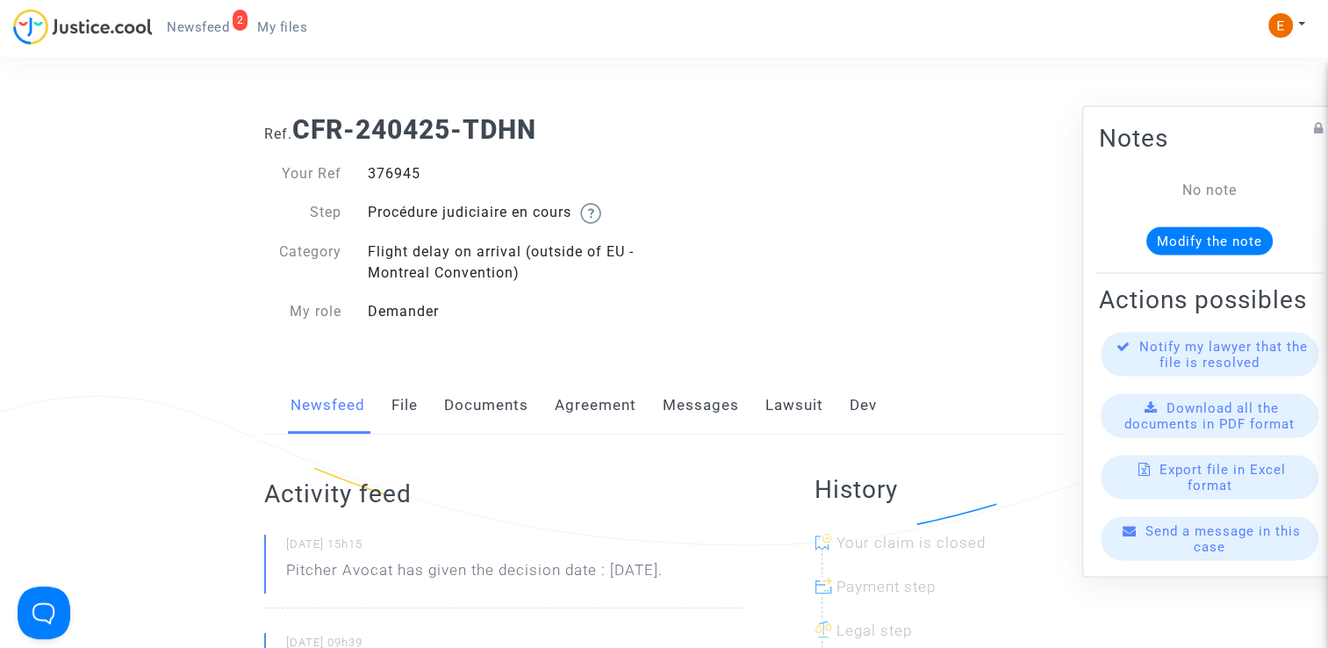
click at [759, 409] on div "Newsfeed File Documents Agreement Messages Lawsuit Dev" at bounding box center [664, 406] width 800 height 59
click at [780, 409] on link "Lawsuit" at bounding box center [795, 406] width 58 height 58
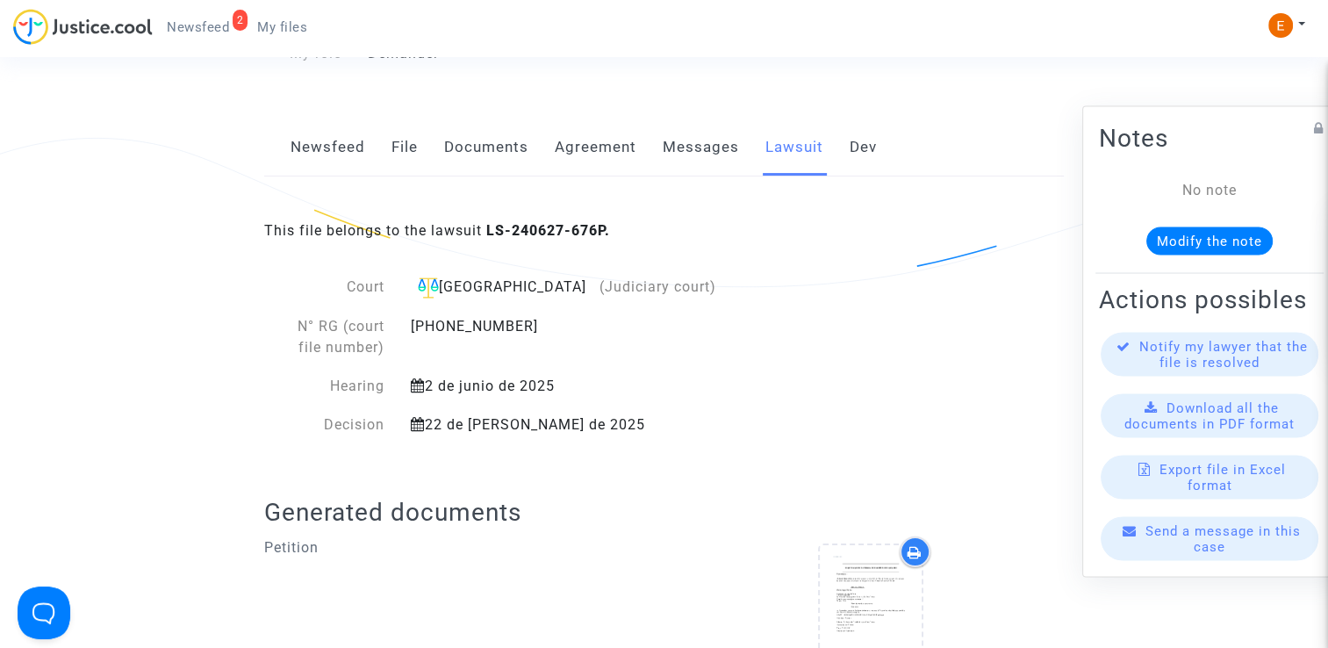
scroll to position [176, 0]
